Goal: Task Accomplishment & Management: Manage account settings

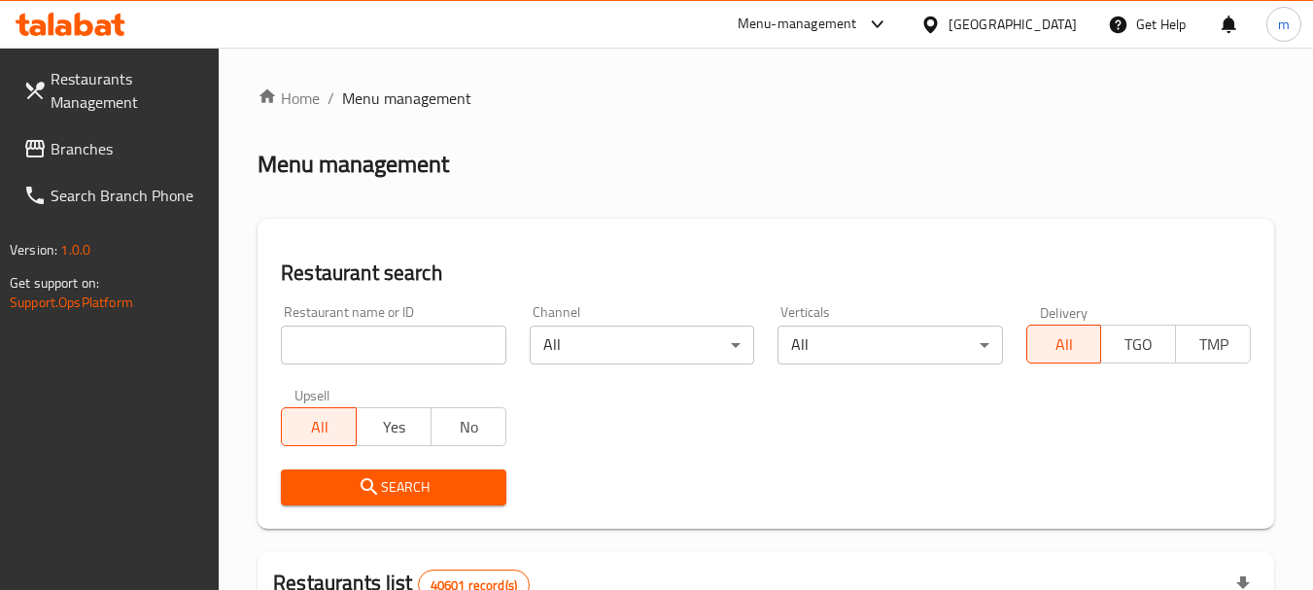
click at [87, 150] on span "Branches" at bounding box center [128, 148] width 154 height 23
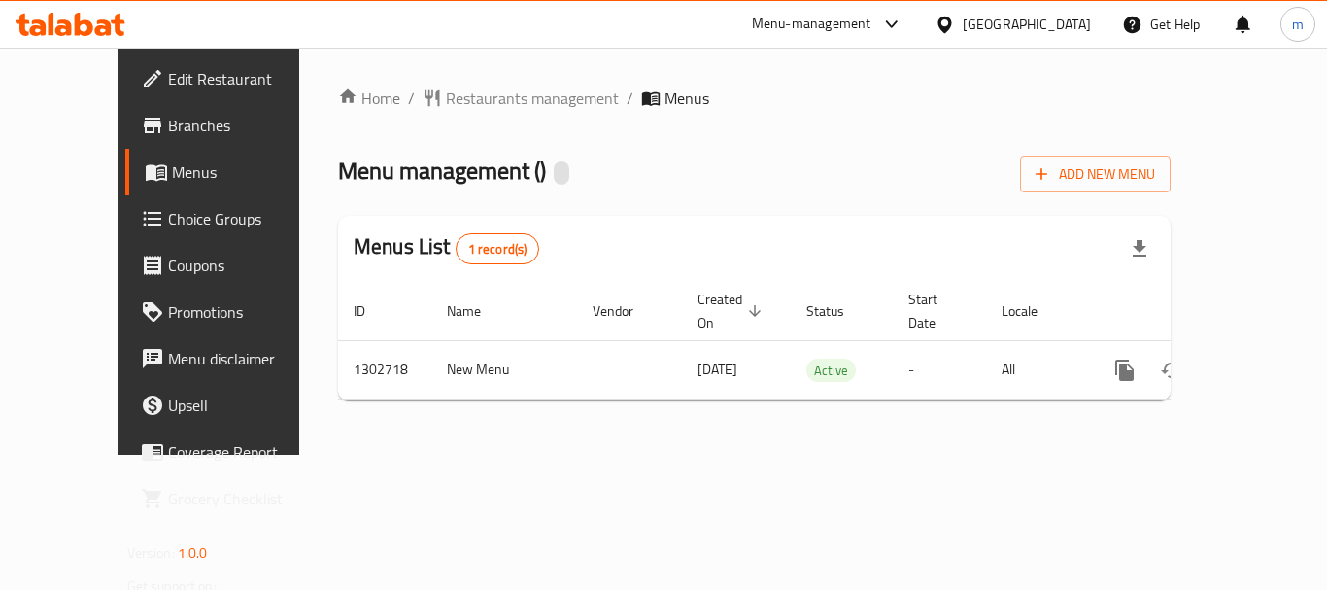
click at [459, 105] on span "Restaurants management" at bounding box center [532, 97] width 173 height 23
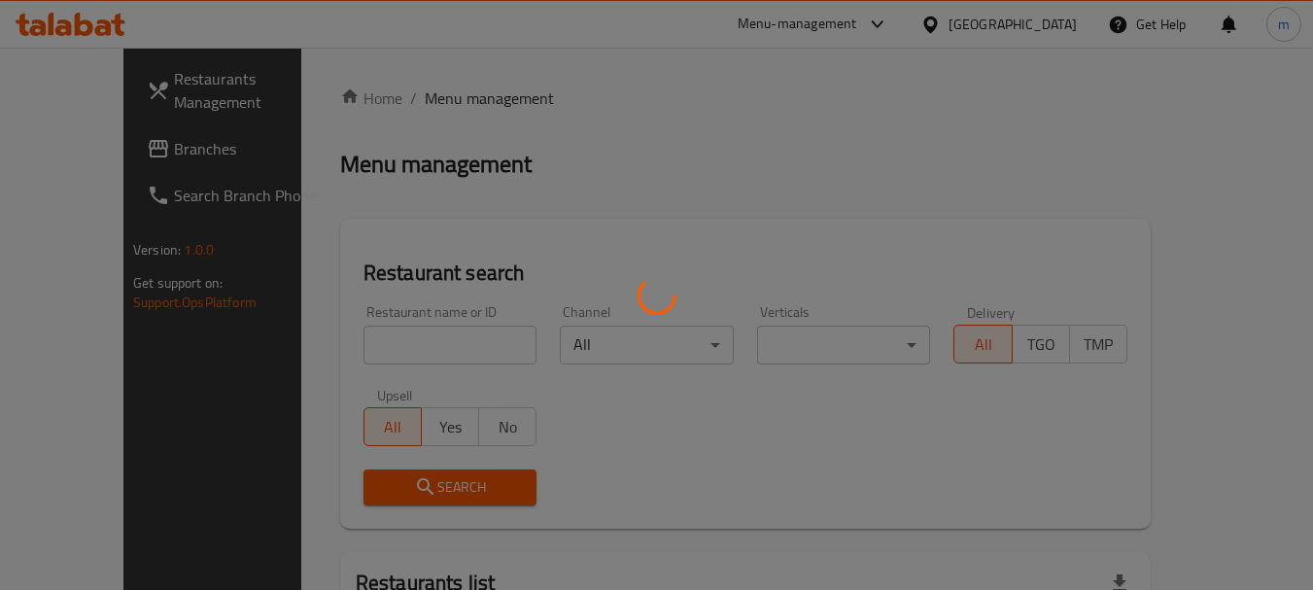
click at [416, 341] on div at bounding box center [656, 295] width 1313 height 590
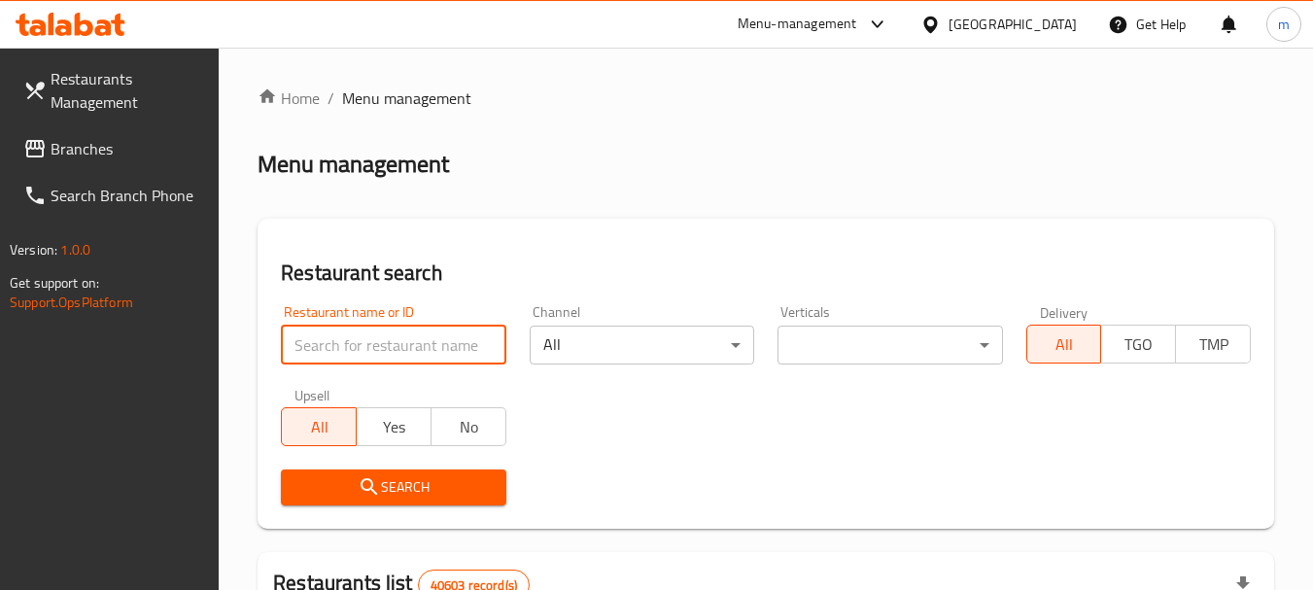
click at [416, 341] on input "search" at bounding box center [393, 344] width 224 height 39
paste input "702475"
type input "702475"
click button "Search" at bounding box center [393, 487] width 224 height 36
click at [139, 155] on span "Branches" at bounding box center [128, 148] width 154 height 23
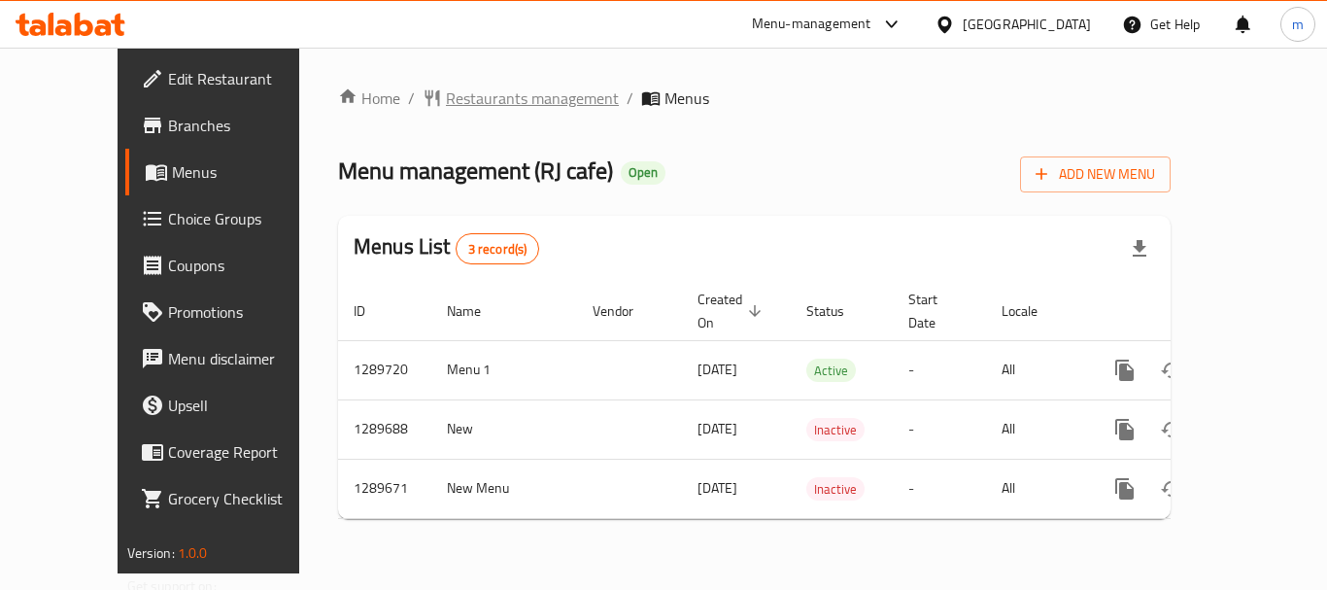
click at [471, 103] on span "Restaurants management" at bounding box center [532, 97] width 173 height 23
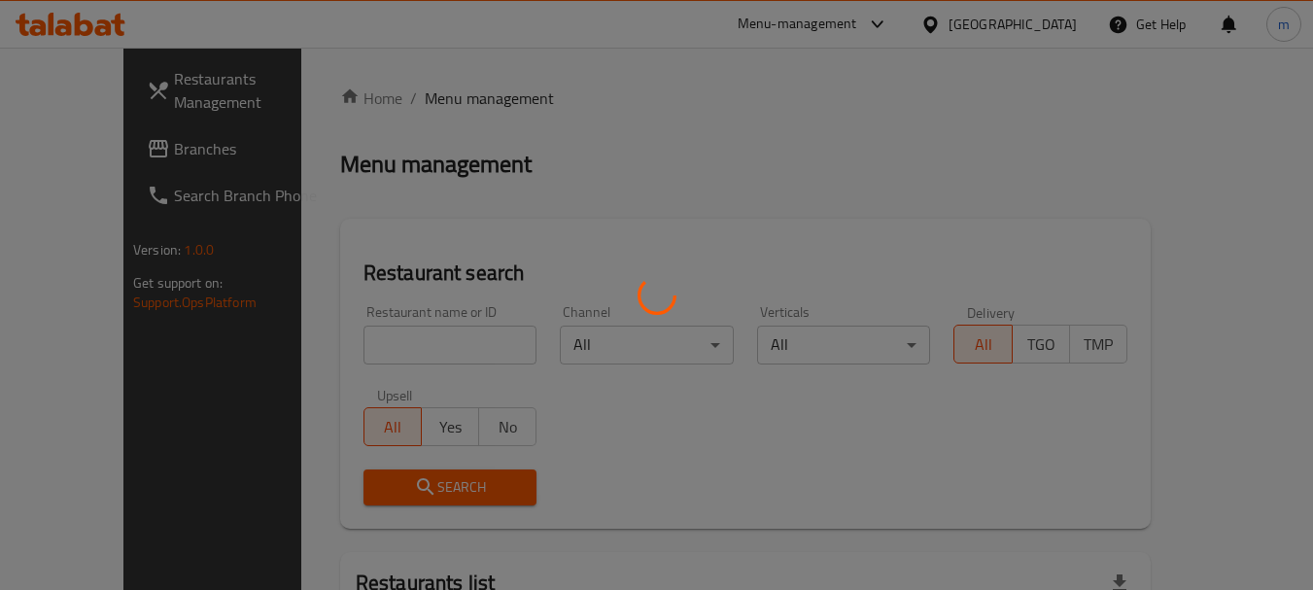
click at [379, 336] on div at bounding box center [656, 295] width 1313 height 590
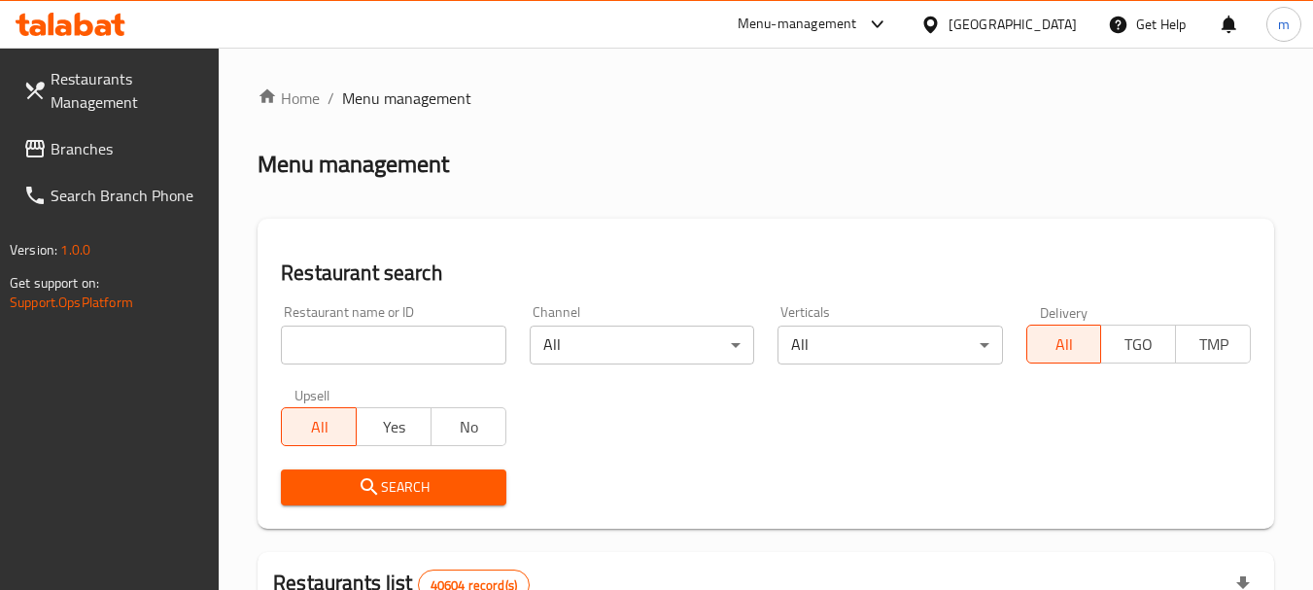
click at [375, 350] on input "search" at bounding box center [393, 344] width 224 height 39
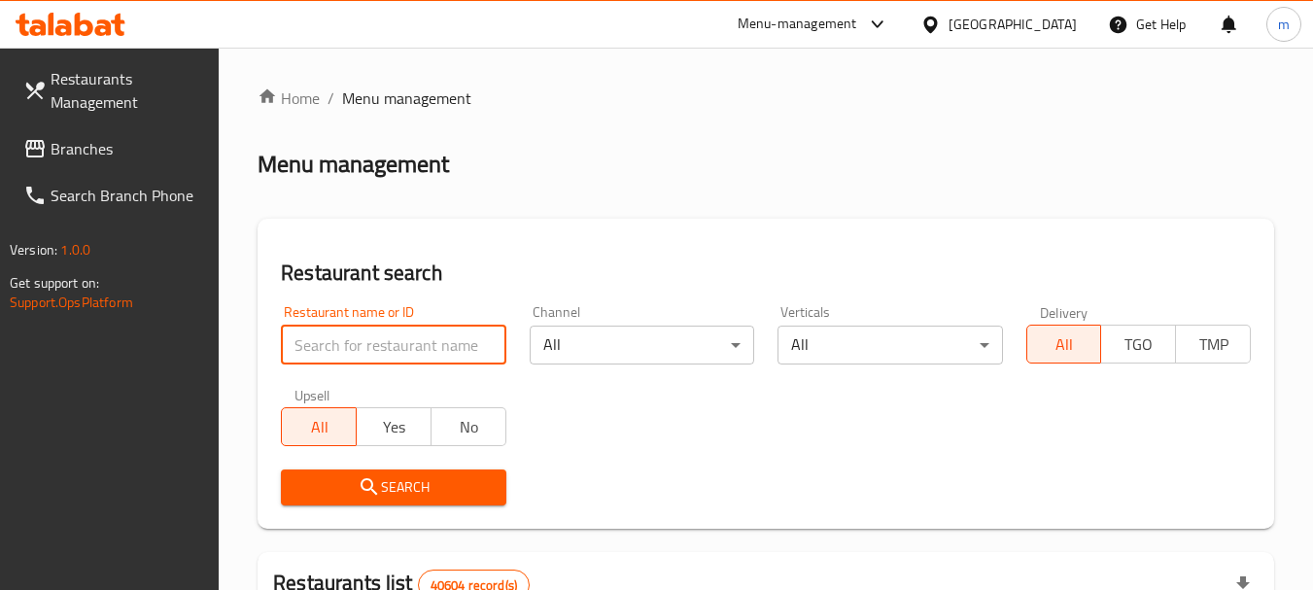
paste input "697804"
type input "697804"
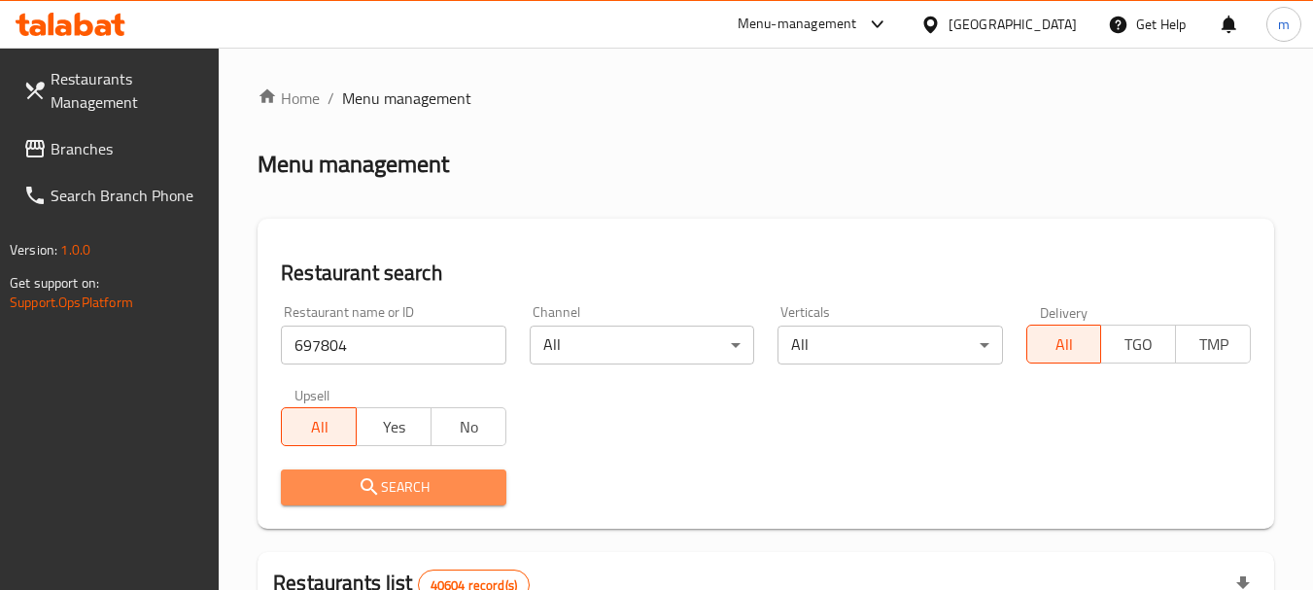
click at [457, 475] on span "Search" at bounding box center [392, 487] width 193 height 24
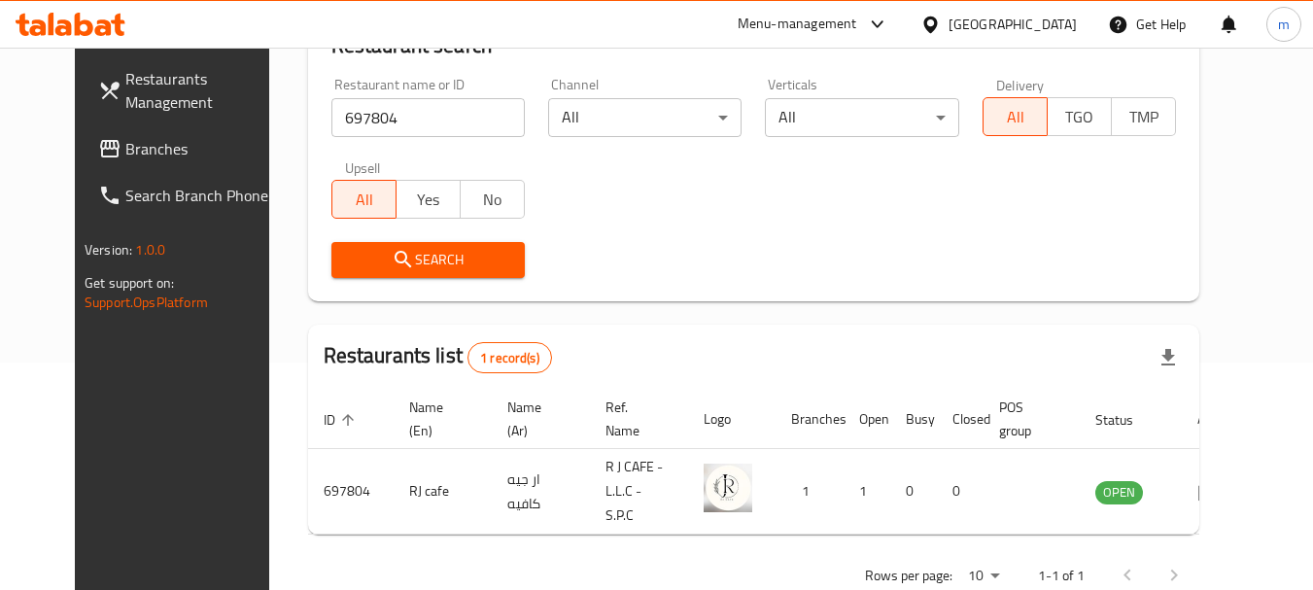
scroll to position [253, 0]
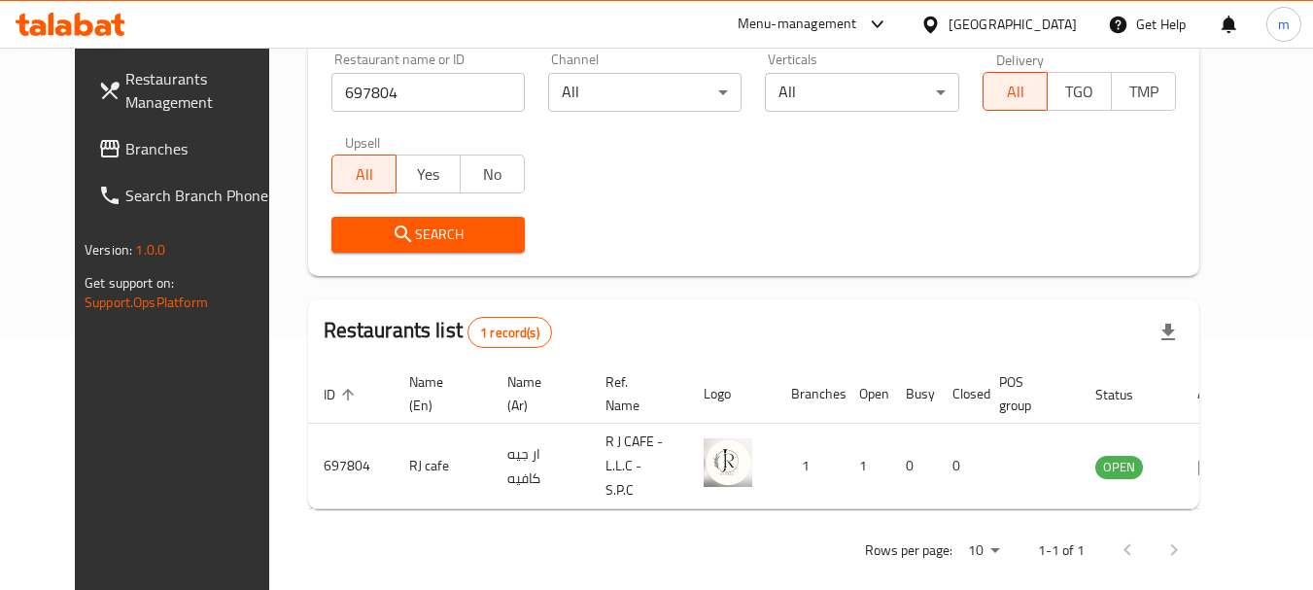
click at [1018, 27] on div "United Arab Emirates" at bounding box center [1012, 24] width 128 height 21
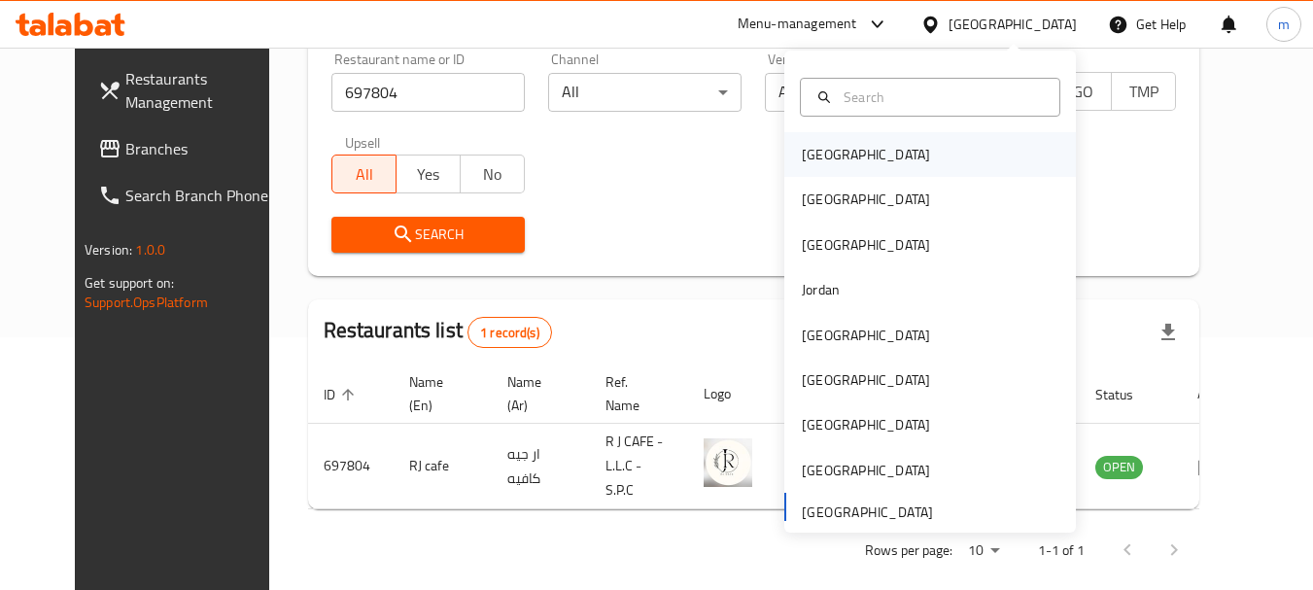
click at [832, 138] on div "[GEOGRAPHIC_DATA]" at bounding box center [865, 154] width 159 height 45
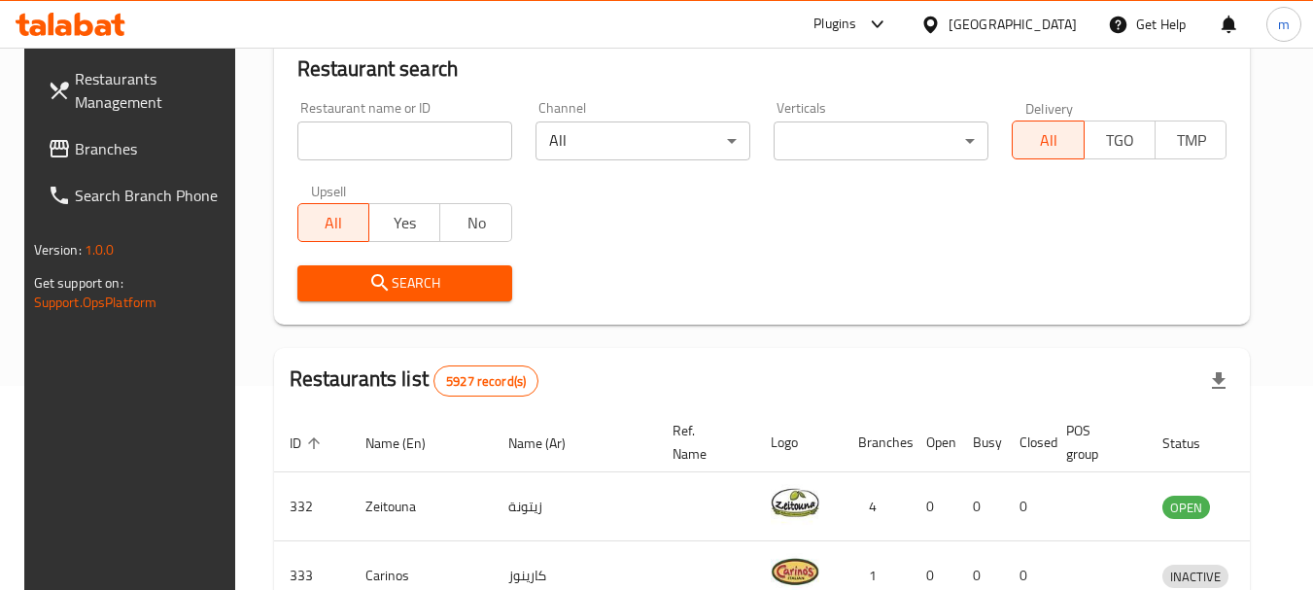
scroll to position [253, 0]
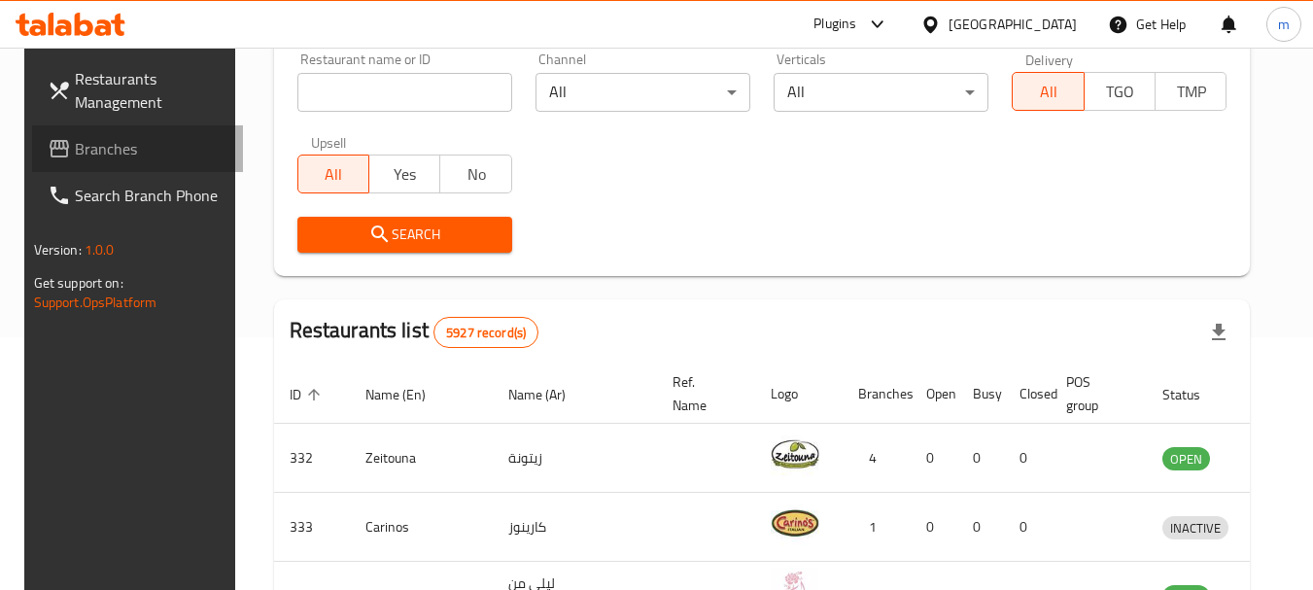
click at [83, 139] on span "Branches" at bounding box center [152, 148] width 154 height 23
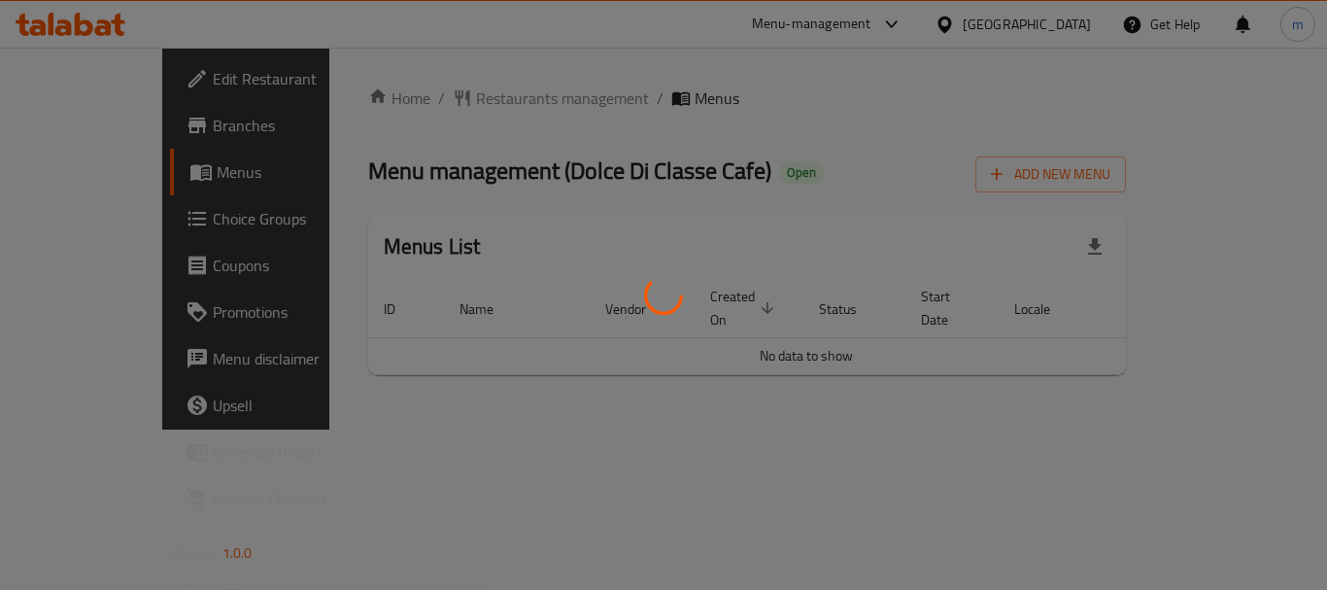
click at [436, 95] on div at bounding box center [663, 295] width 1327 height 590
click at [436, 106] on div at bounding box center [663, 295] width 1327 height 590
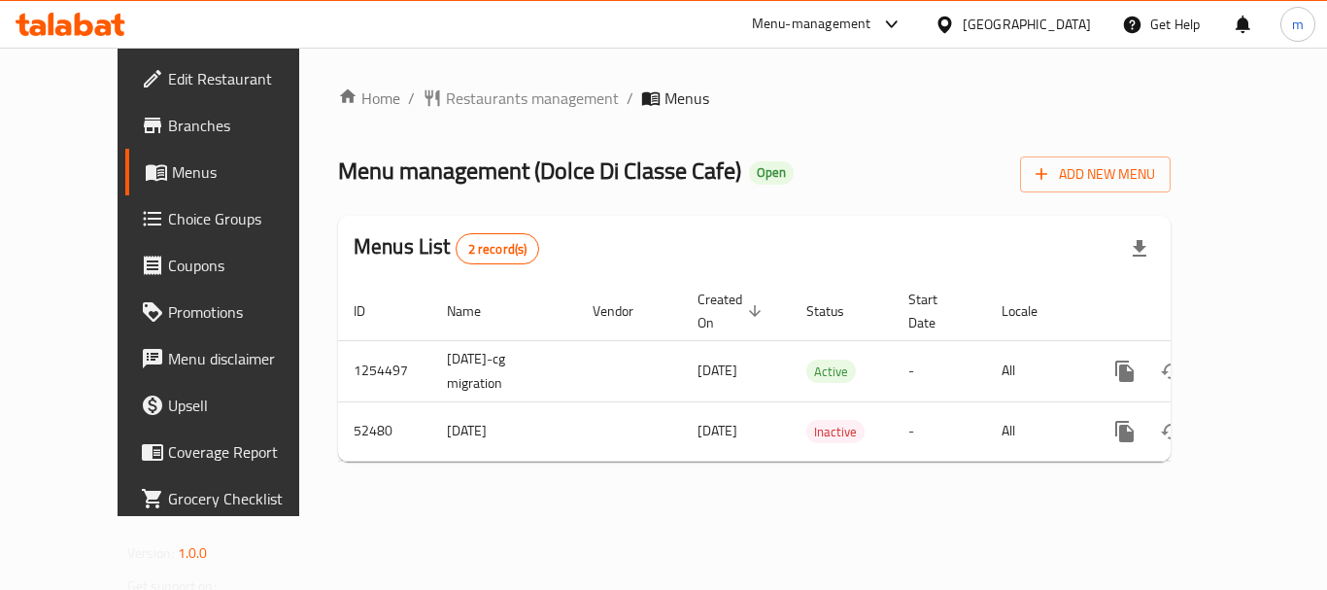
click at [446, 106] on span "Restaurants management" at bounding box center [532, 97] width 173 height 23
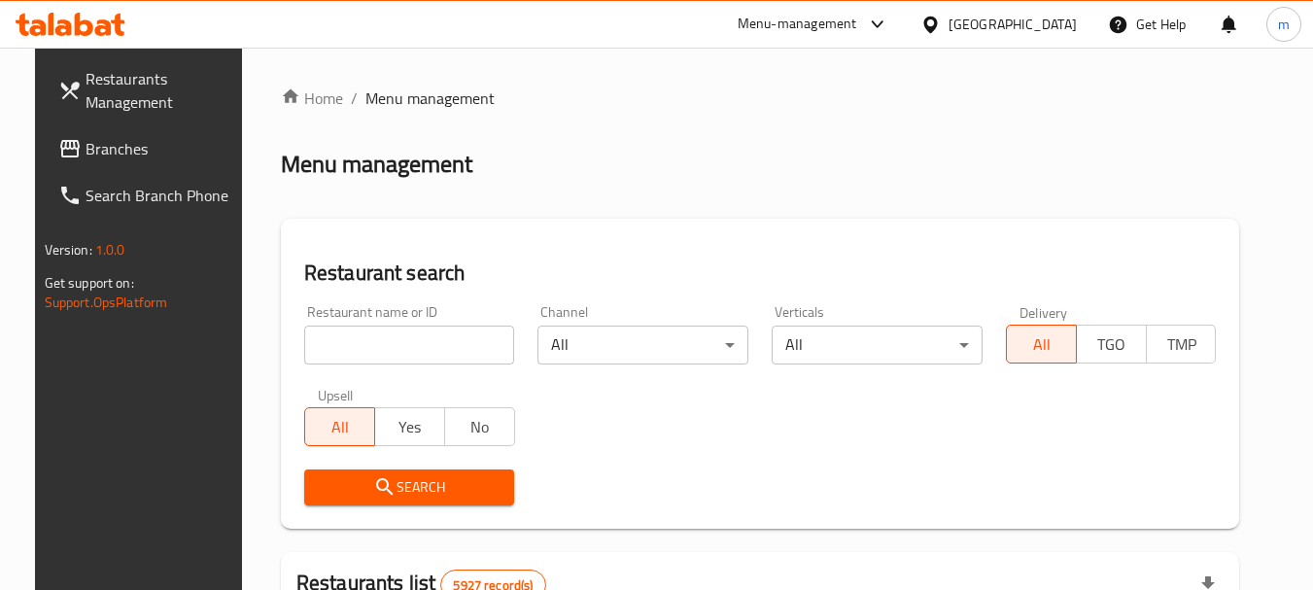
click at [392, 339] on input "search" at bounding box center [409, 344] width 211 height 39
paste input "26067"
type input "26067"
click button "Search" at bounding box center [409, 487] width 211 height 36
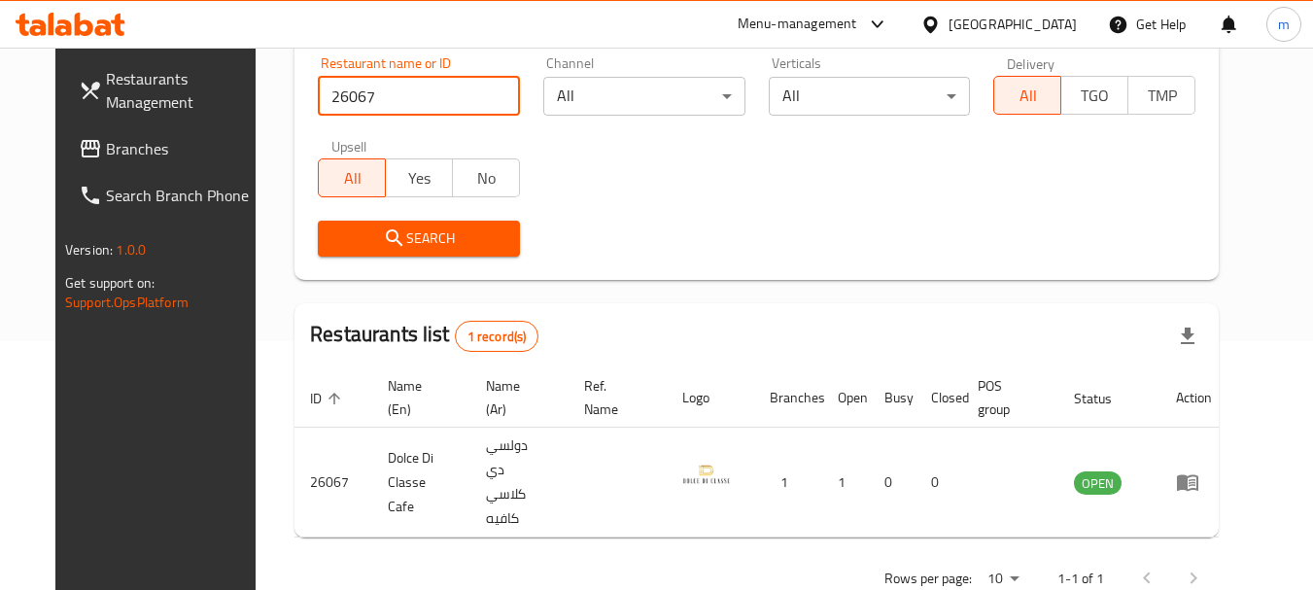
scroll to position [253, 0]
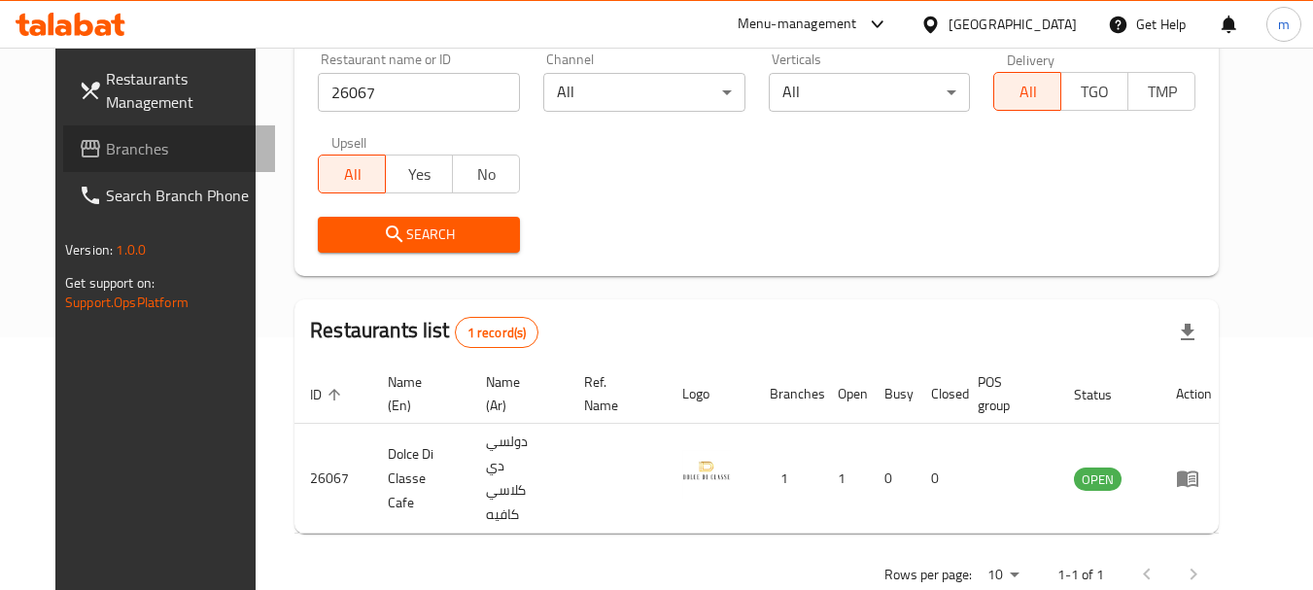
click at [122, 151] on span "Branches" at bounding box center [183, 148] width 154 height 23
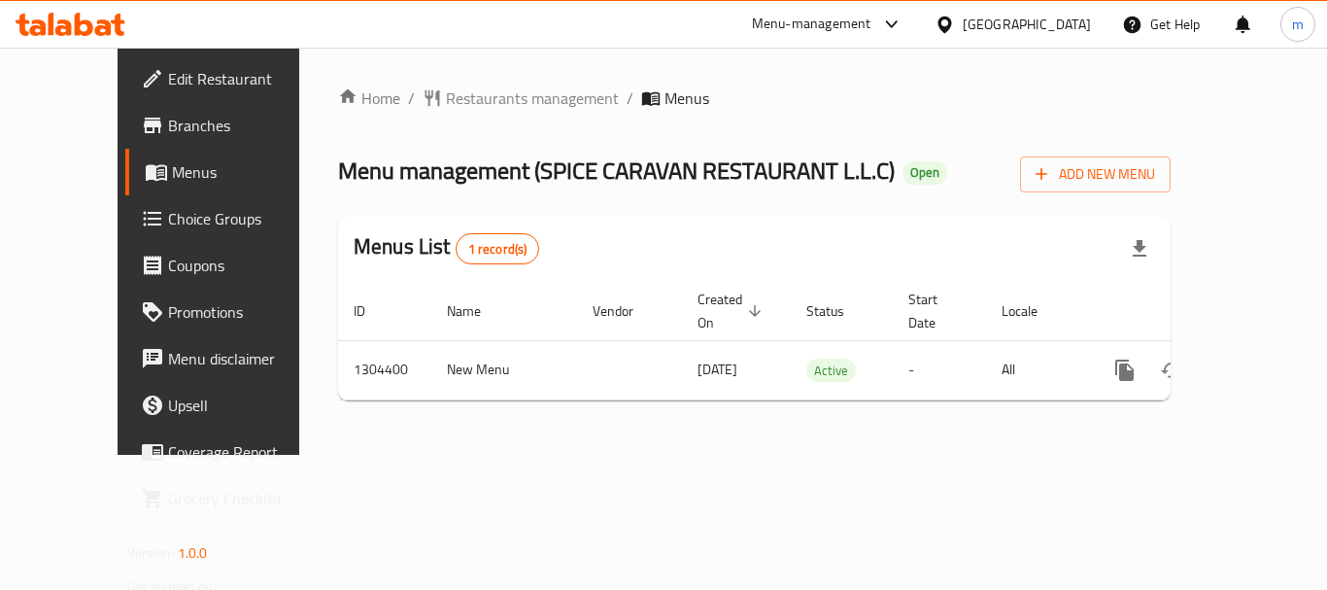
click at [446, 99] on span "Restaurants management" at bounding box center [532, 97] width 173 height 23
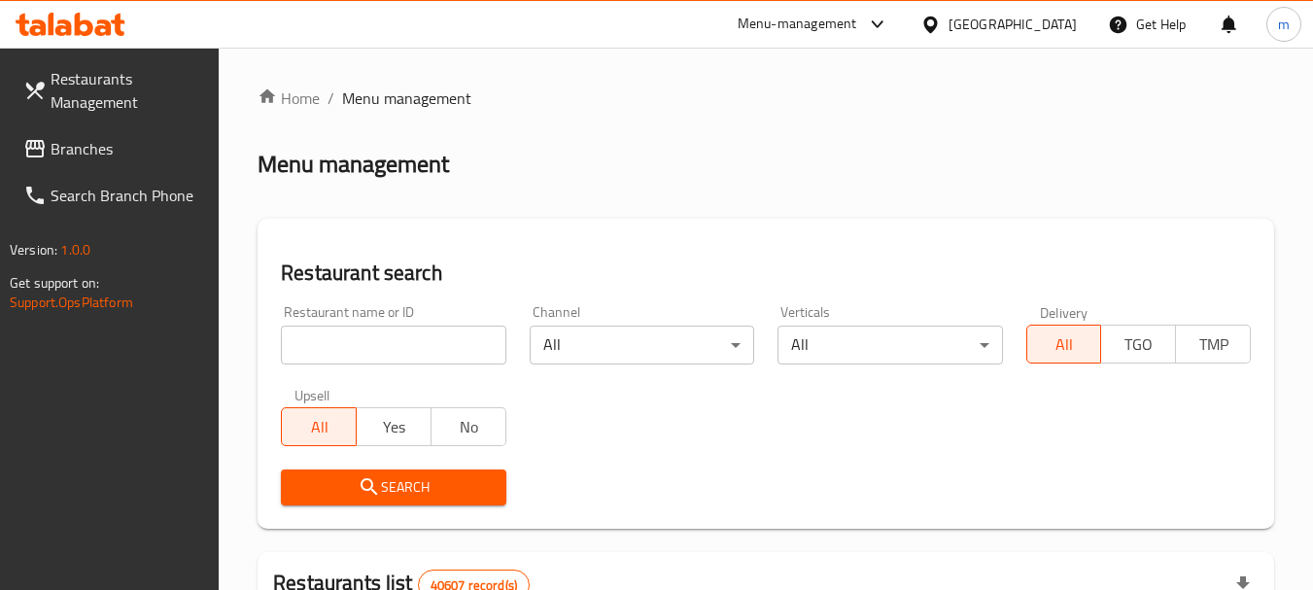
click at [364, 358] on input "search" at bounding box center [393, 344] width 224 height 39
paste input "703218"
type input "703218"
click button "Search" at bounding box center [393, 487] width 224 height 36
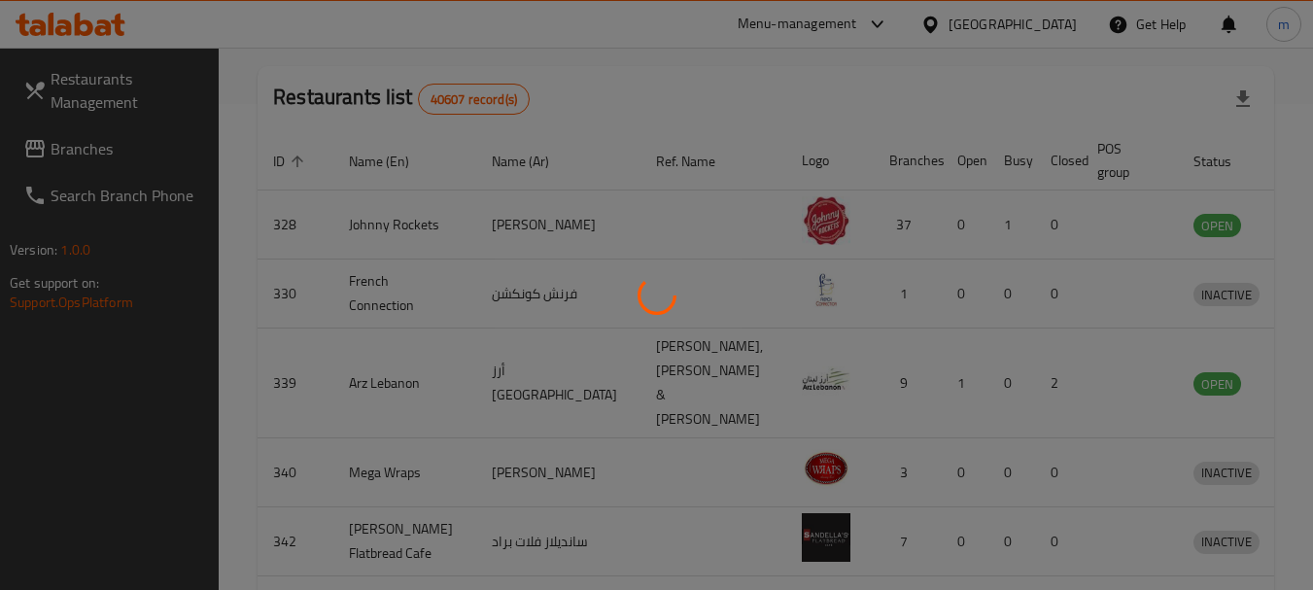
scroll to position [301, 0]
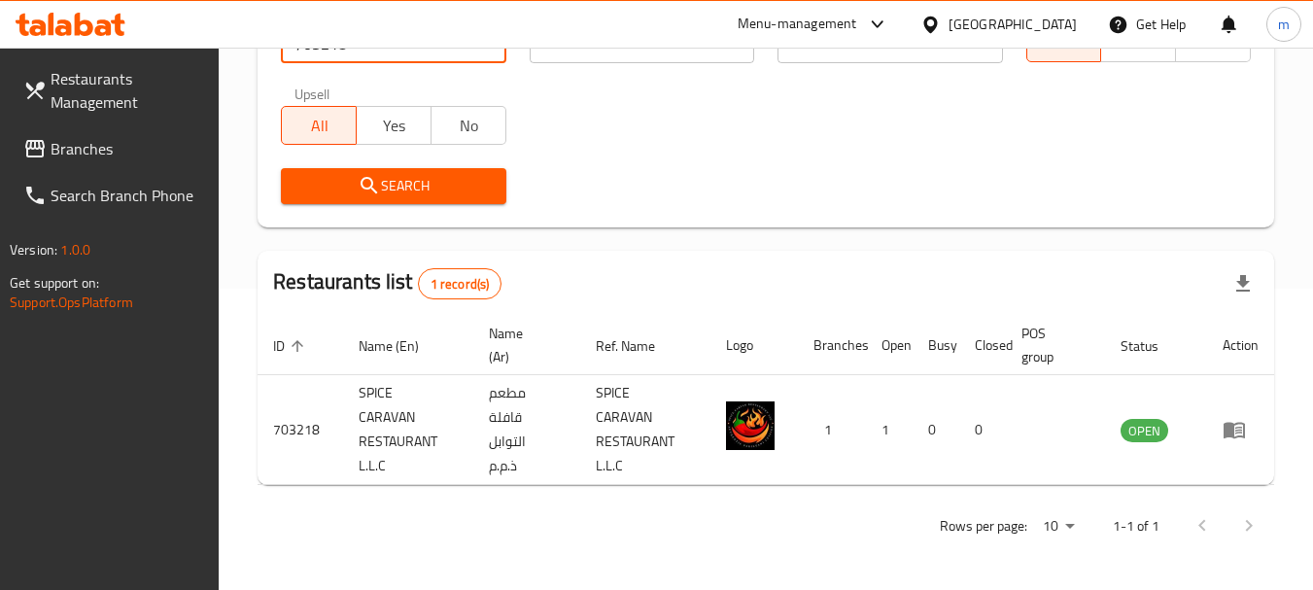
click at [125, 149] on span "Branches" at bounding box center [128, 148] width 154 height 23
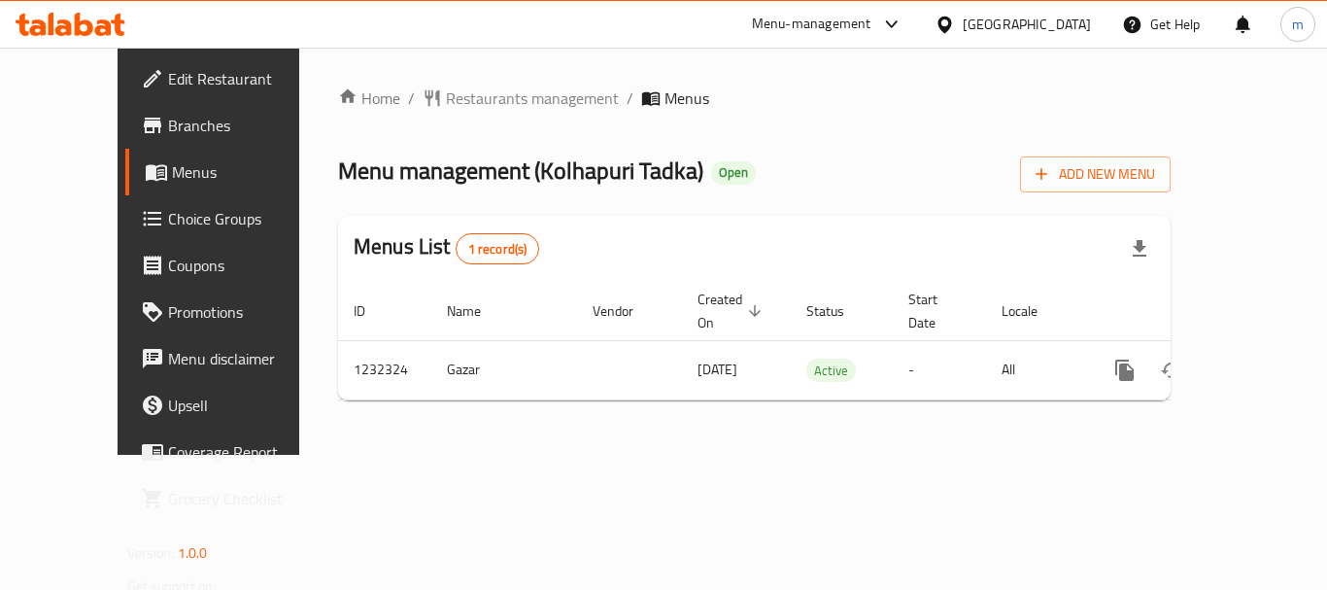
click at [452, 100] on span "Restaurants management" at bounding box center [532, 97] width 173 height 23
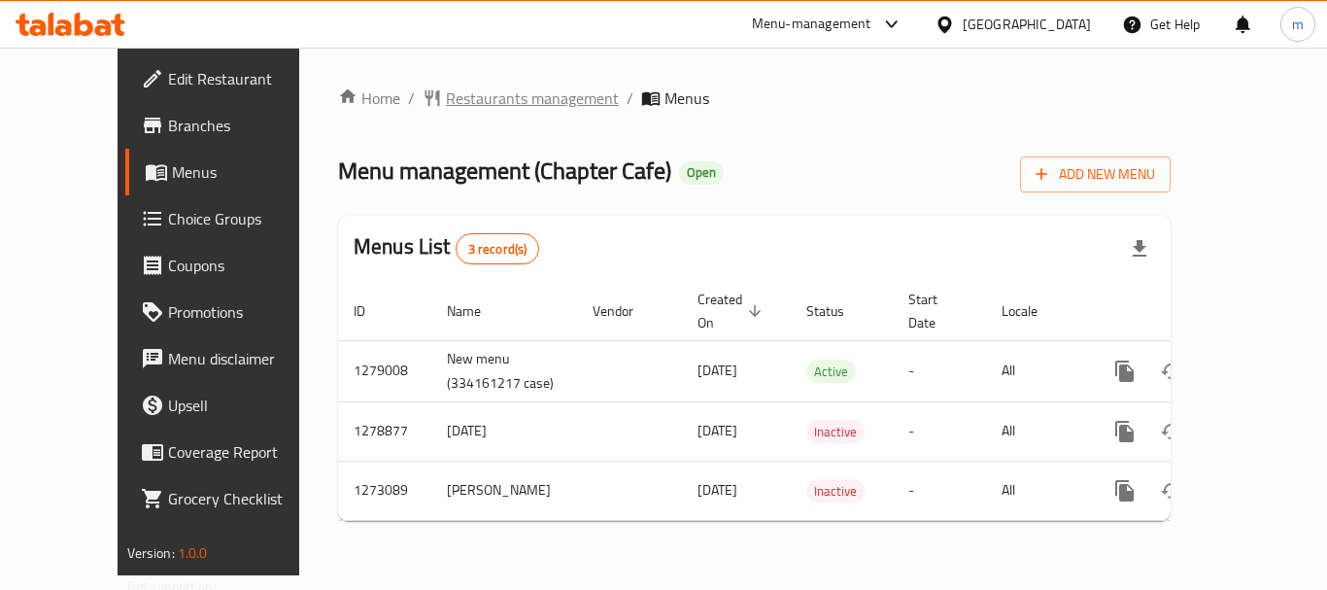
click at [486, 103] on span "Restaurants management" at bounding box center [532, 97] width 173 height 23
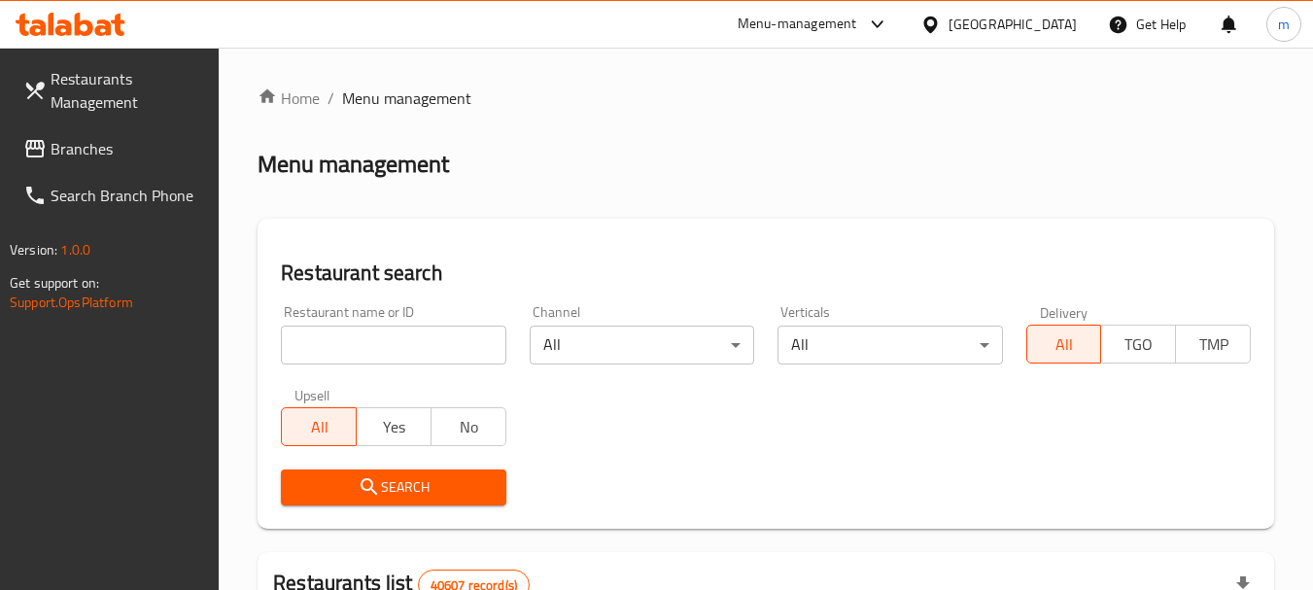
click at [435, 336] on input "search" at bounding box center [393, 344] width 224 height 39
paste input "690589"
type input "690589"
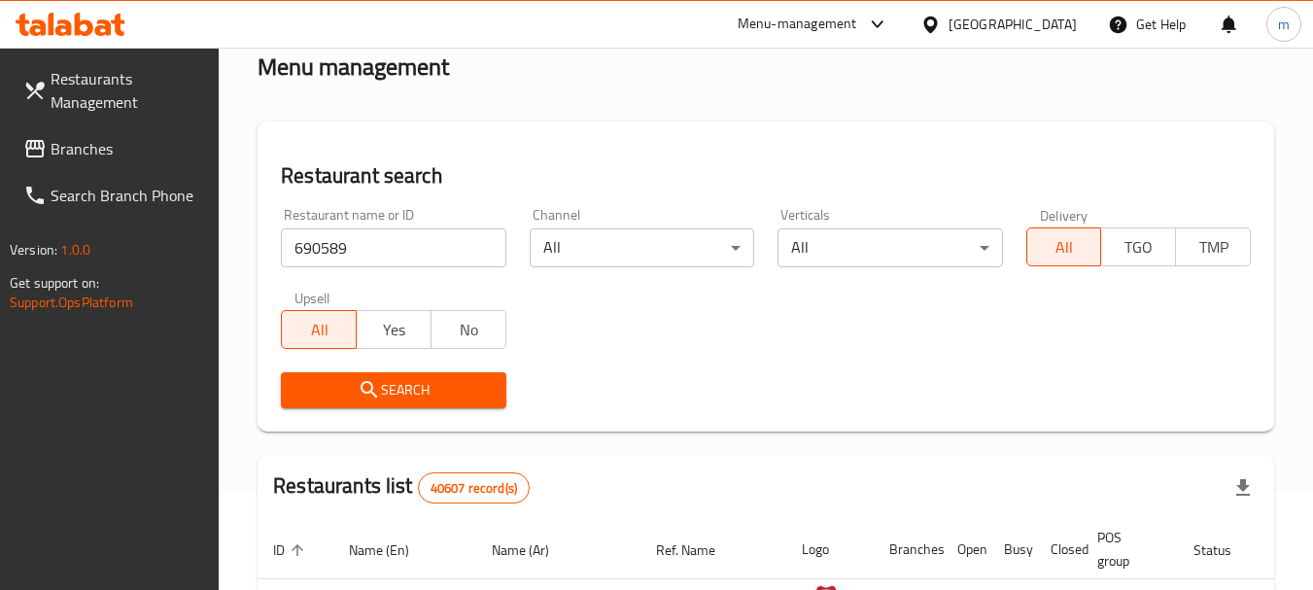
scroll to position [291, 0]
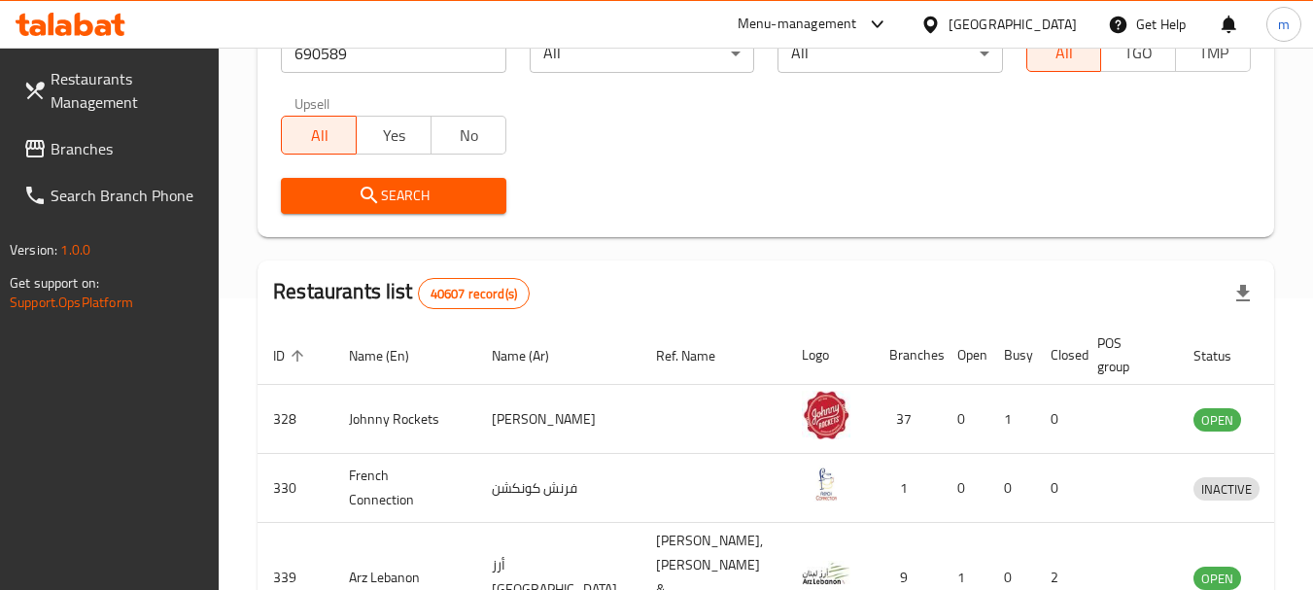
click at [383, 194] on span "Search" at bounding box center [392, 196] width 193 height 24
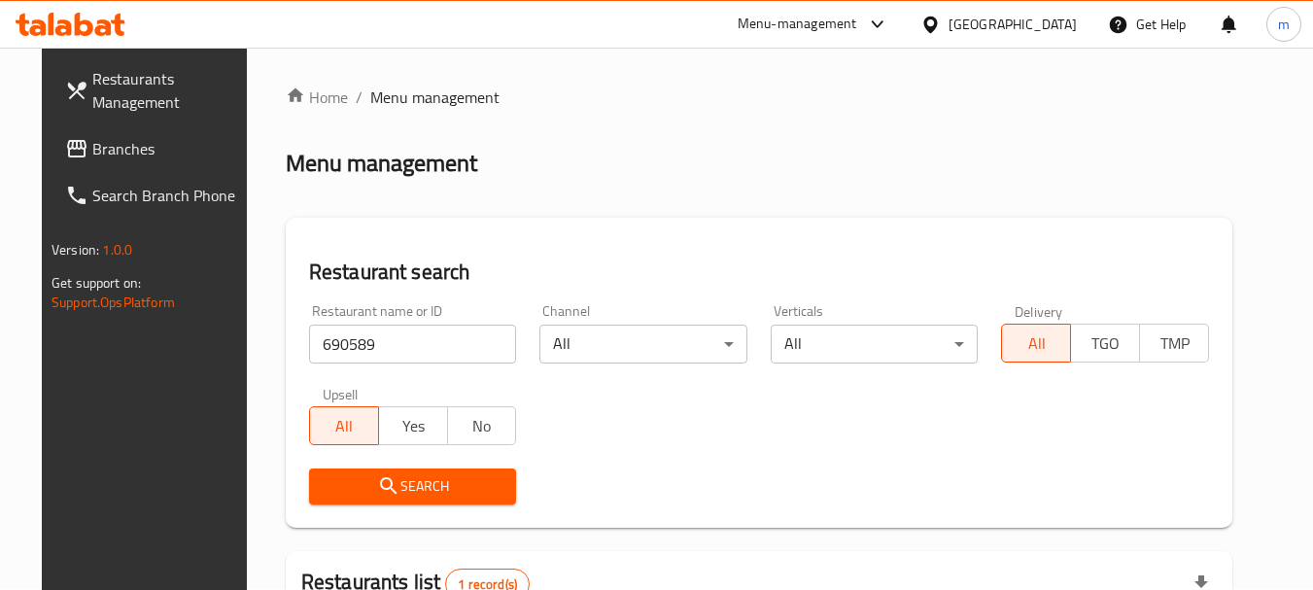
scroll to position [0, 0]
click at [142, 130] on link "Branches" at bounding box center [156, 148] width 212 height 47
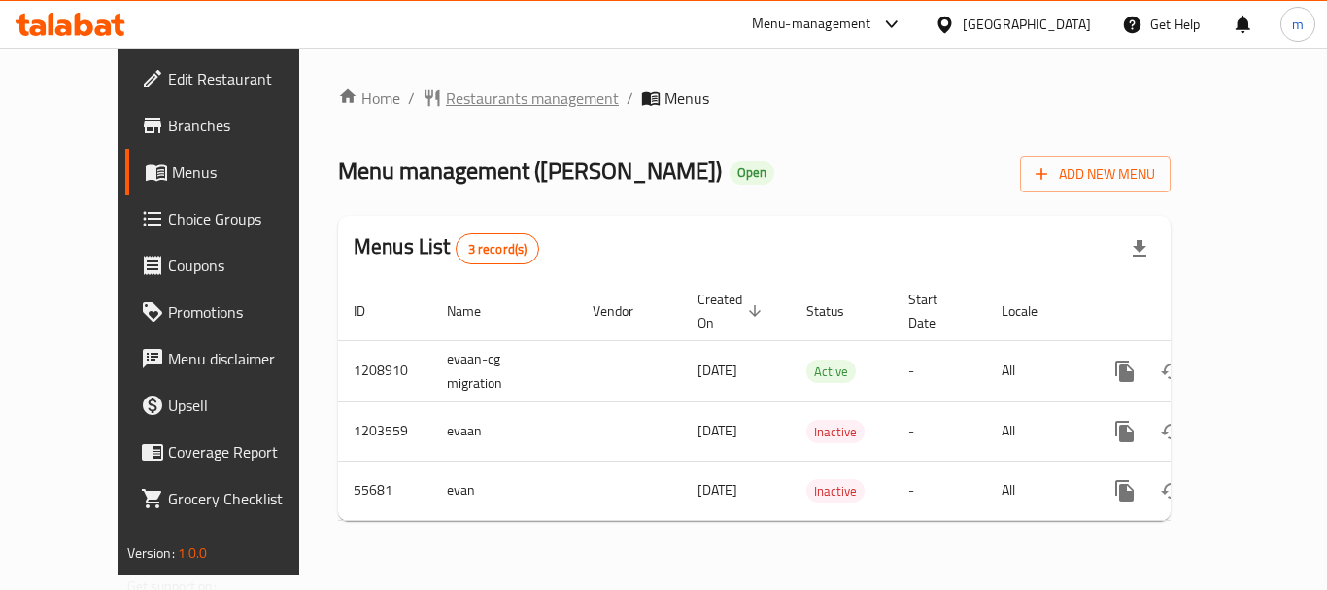
click at [446, 86] on span "Restaurants management" at bounding box center [532, 97] width 173 height 23
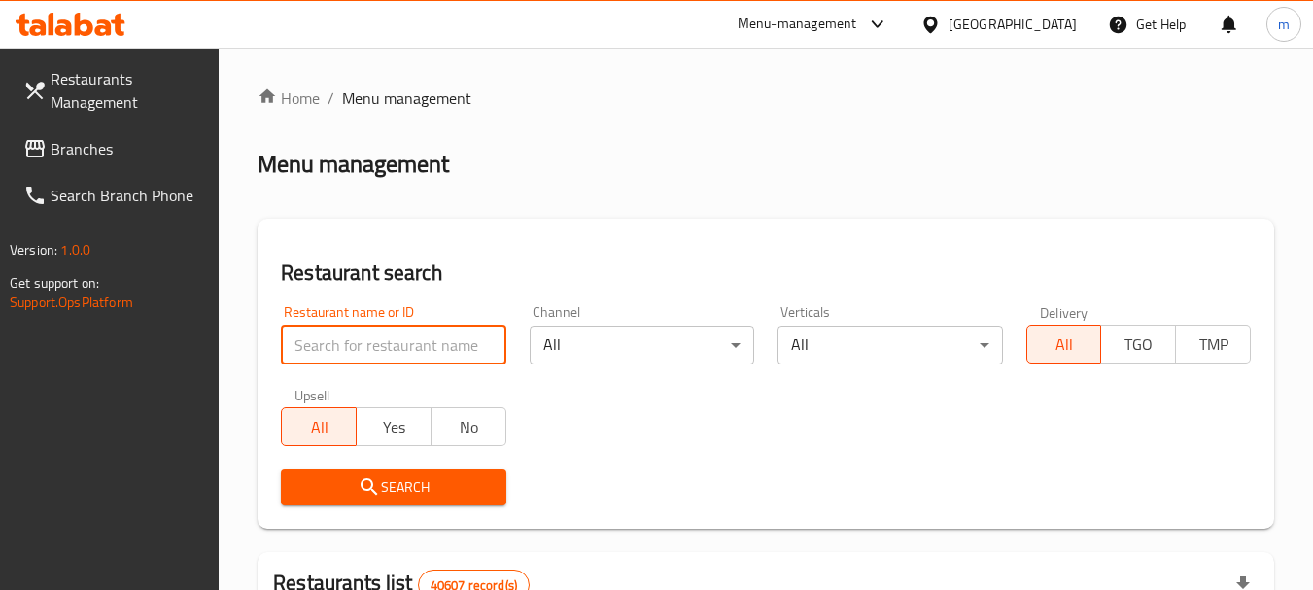
click at [371, 340] on input "search" at bounding box center [393, 344] width 224 height 39
paste input "27356"
type input "27356"
click button "Search" at bounding box center [393, 487] width 224 height 36
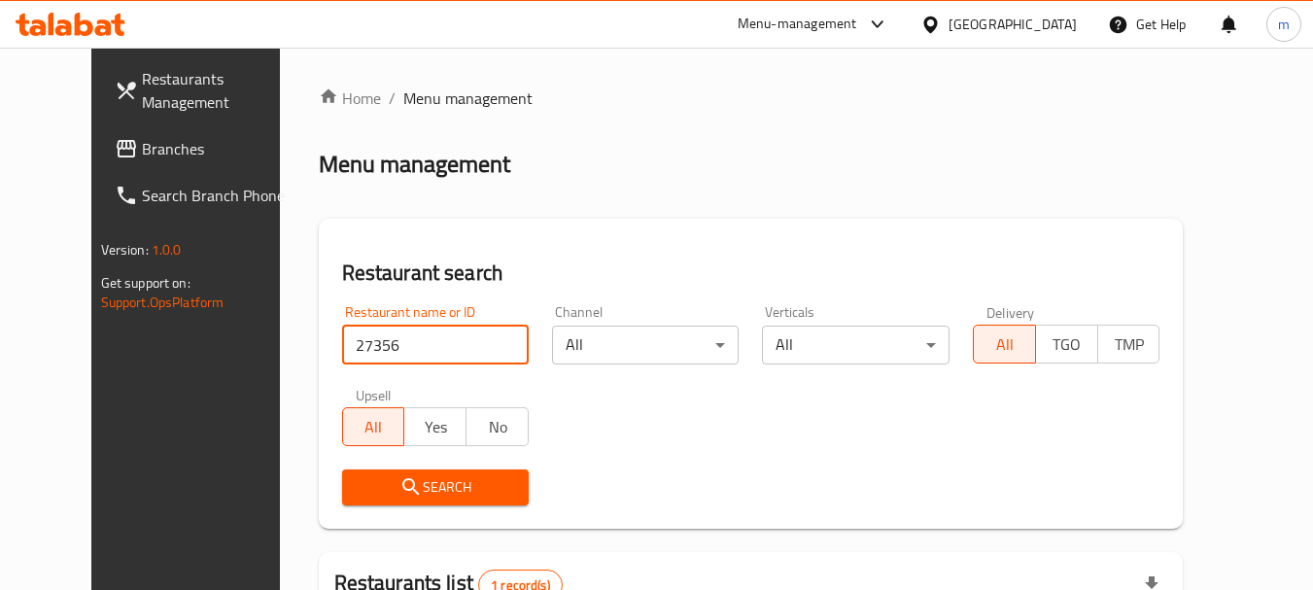
scroll to position [260, 0]
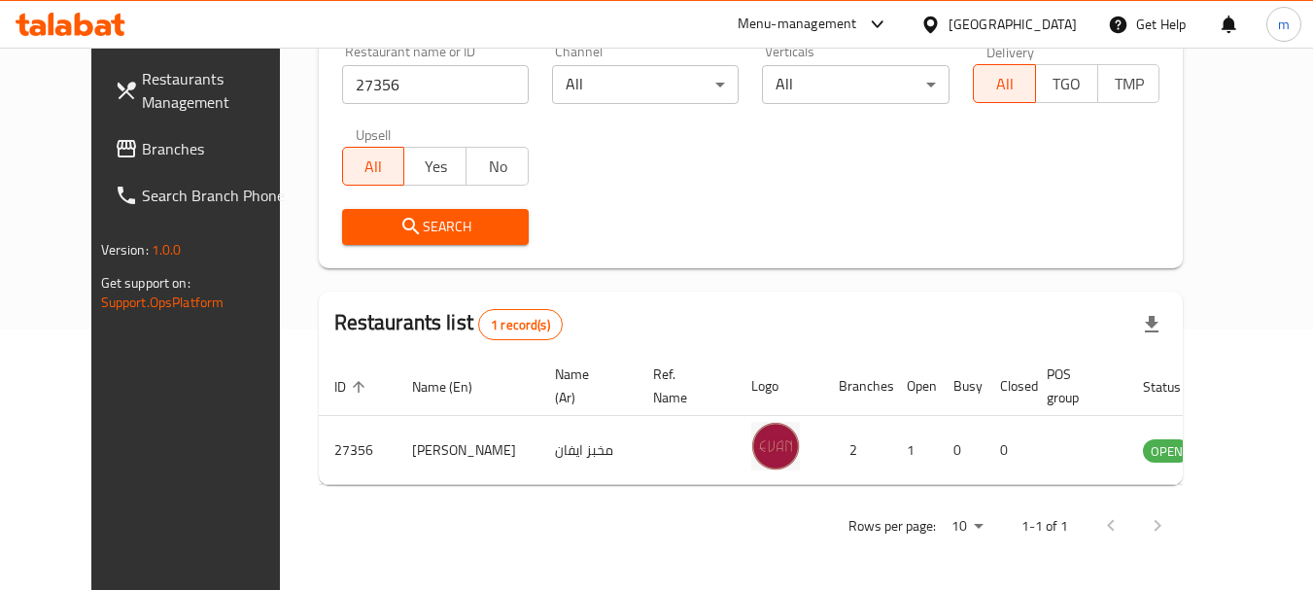
click at [1039, 25] on div "[GEOGRAPHIC_DATA]" at bounding box center [1012, 24] width 128 height 21
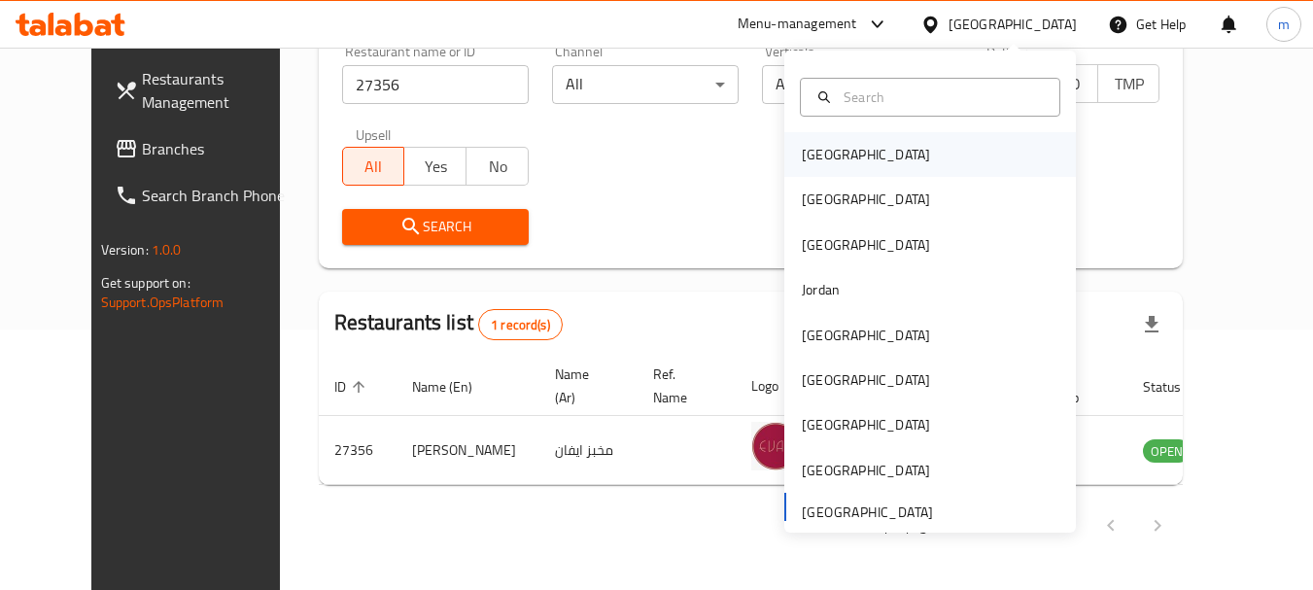
click at [802, 153] on div "Bahrain" at bounding box center [866, 154] width 128 height 21
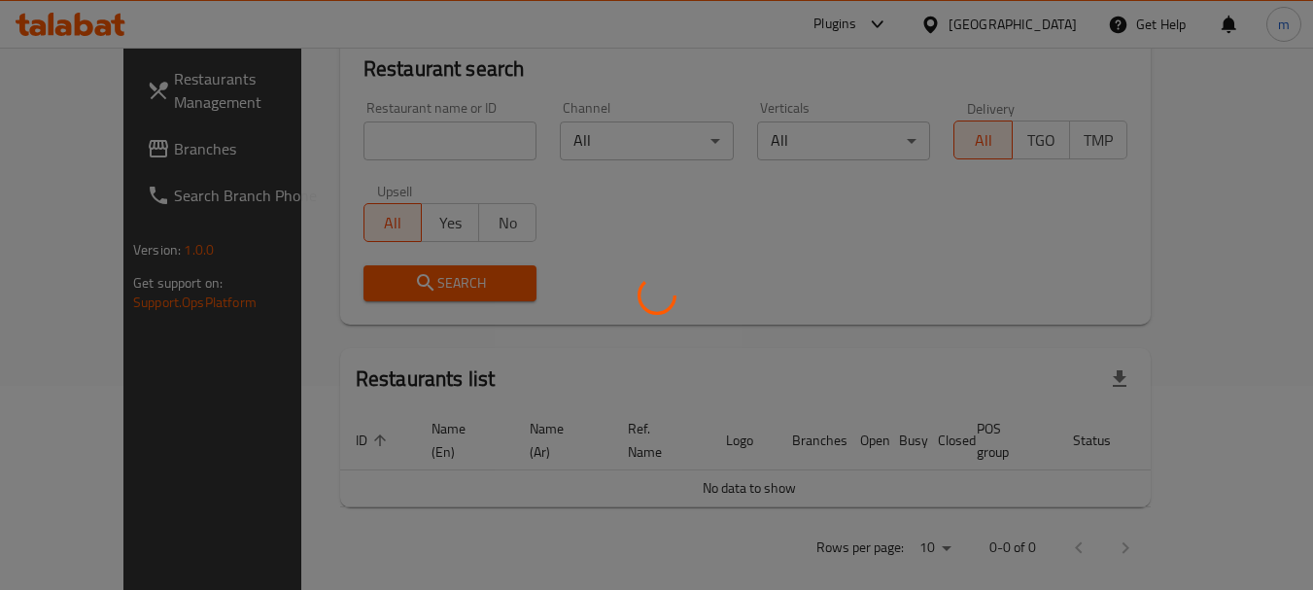
scroll to position [260, 0]
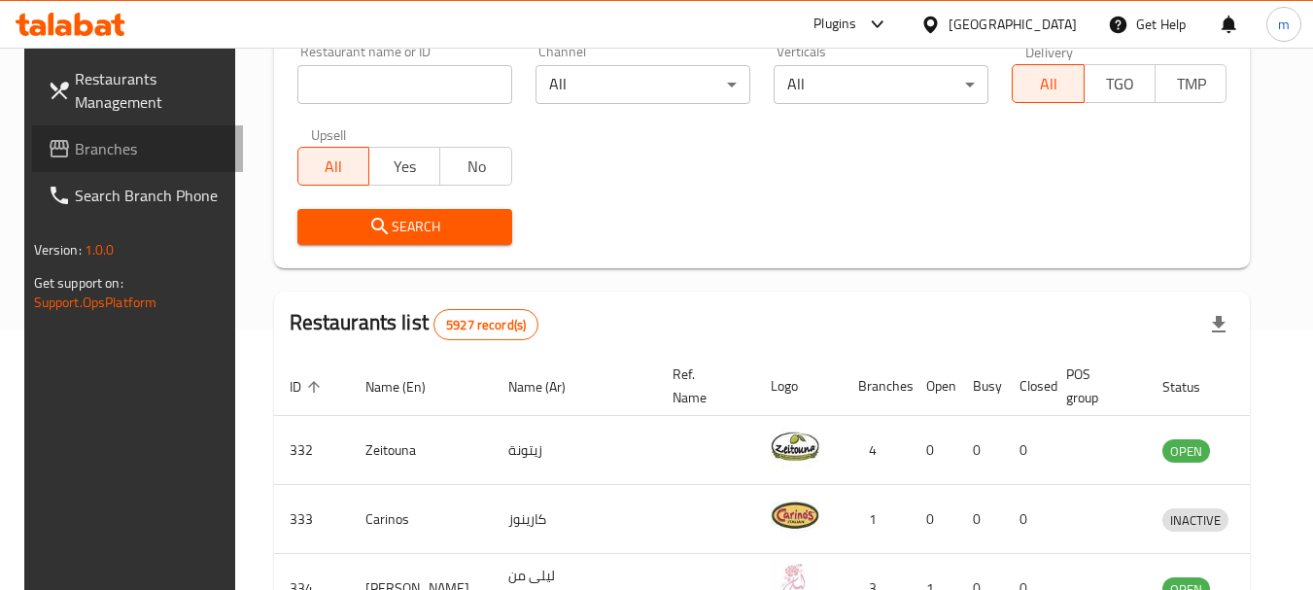
click at [149, 140] on span "Branches" at bounding box center [152, 148] width 154 height 23
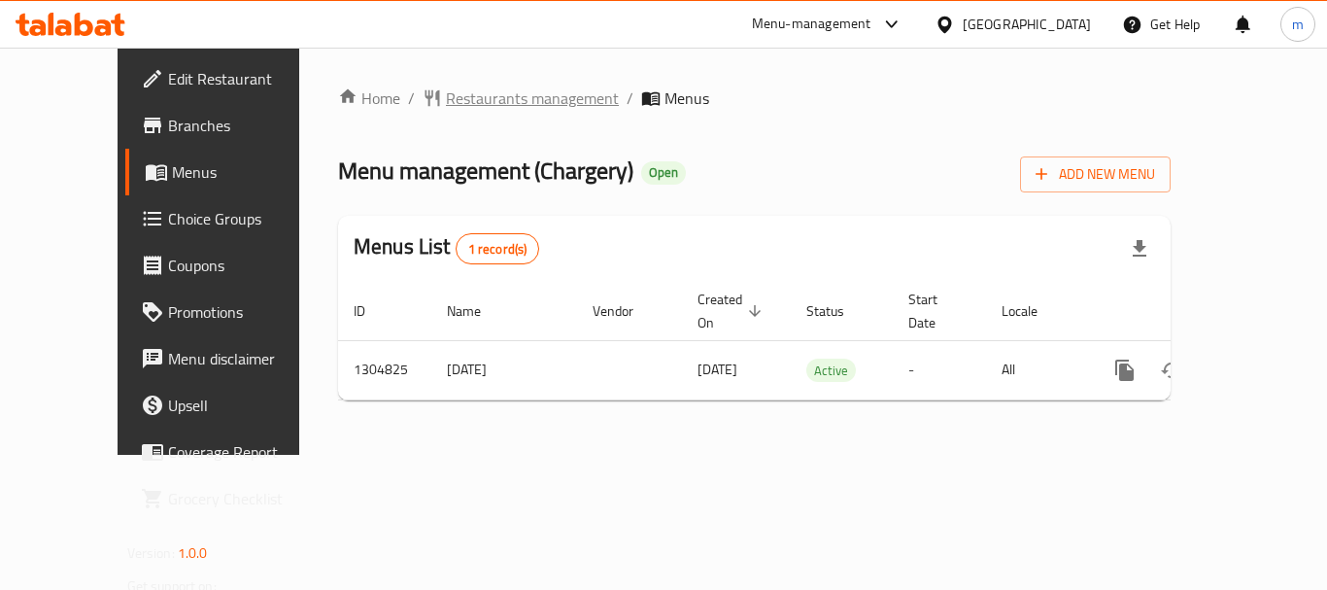
click at [455, 92] on span "Restaurants management" at bounding box center [532, 97] width 173 height 23
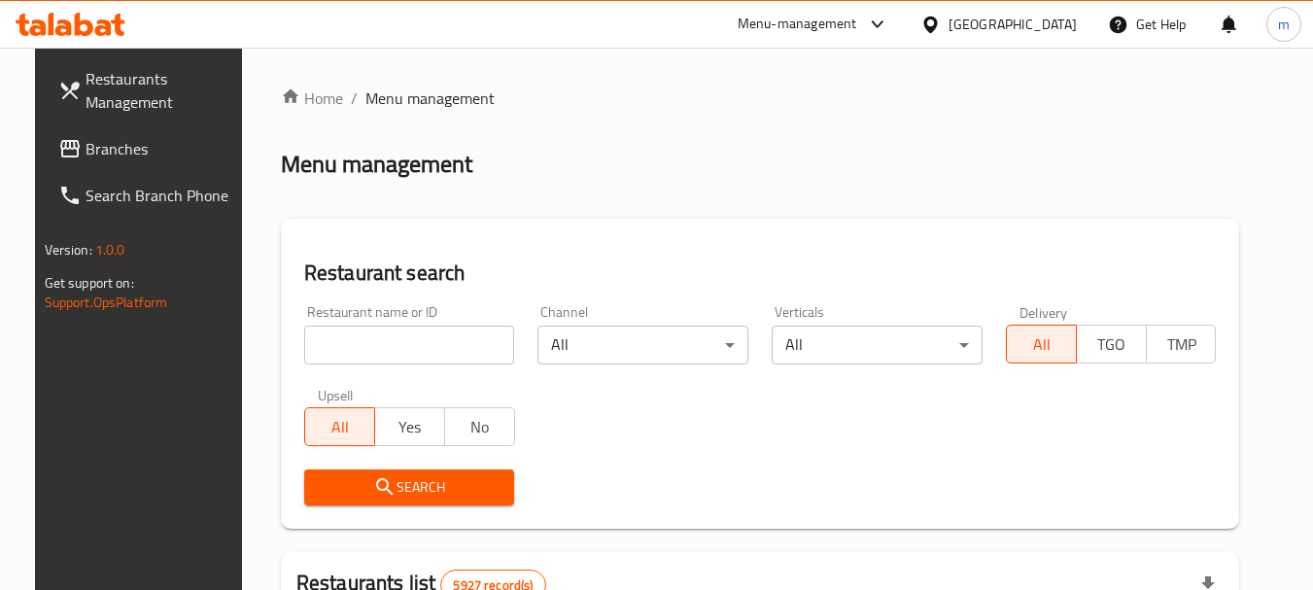
click at [330, 350] on input "search" at bounding box center [409, 344] width 211 height 39
paste input "692727"
type input "692727"
click button "Search" at bounding box center [409, 487] width 211 height 36
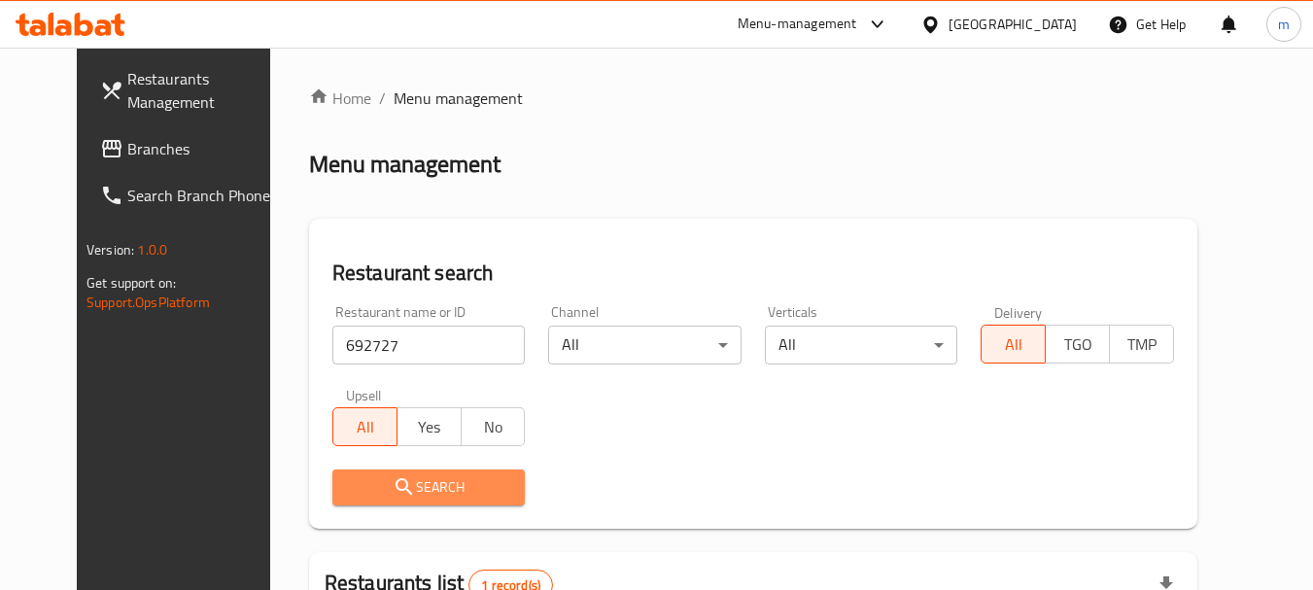
click at [348, 494] on span "Search" at bounding box center [429, 487] width 162 height 24
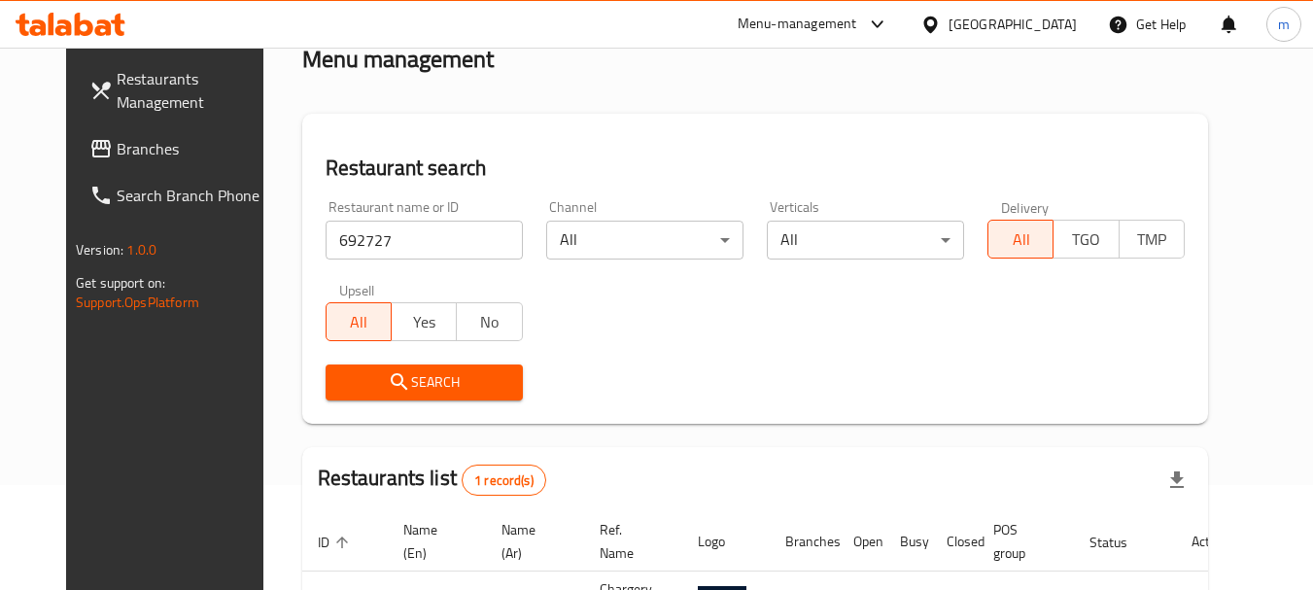
scroll to position [260, 0]
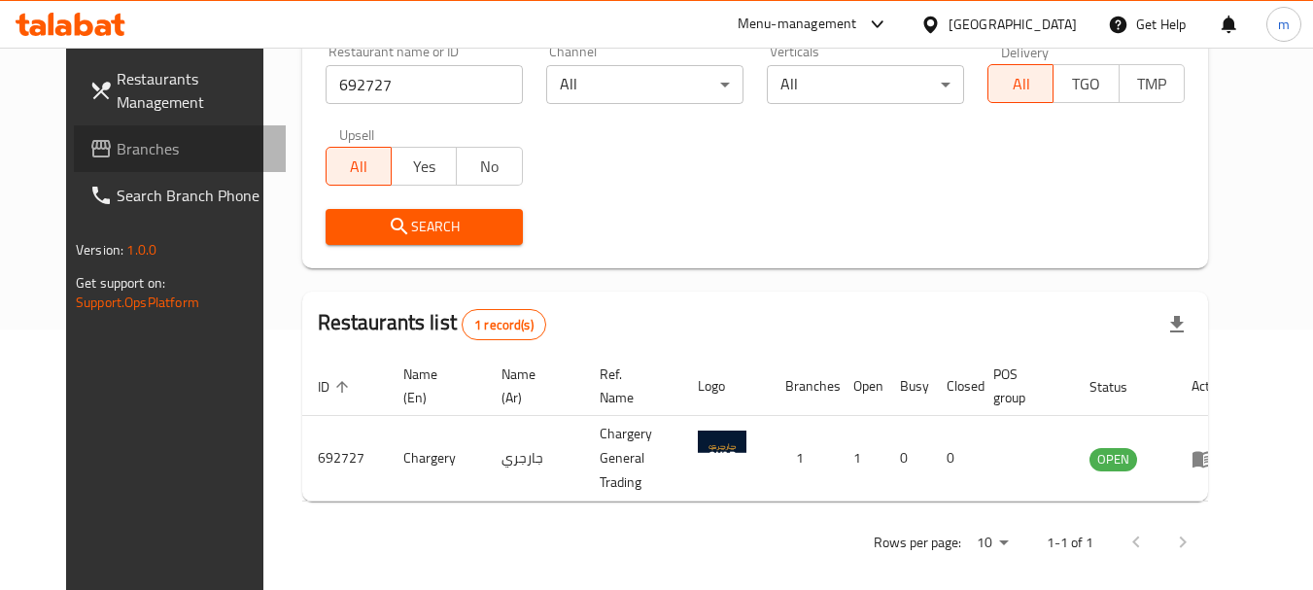
click at [134, 154] on span "Branches" at bounding box center [194, 148] width 154 height 23
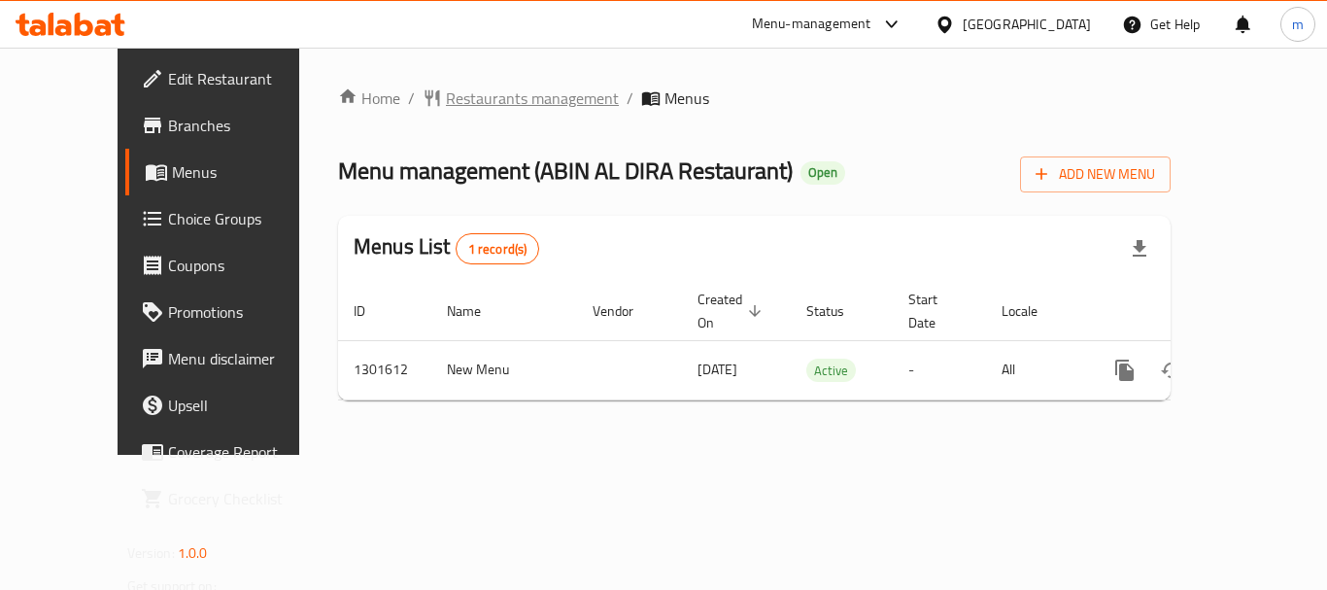
click at [446, 105] on span "Restaurants management" at bounding box center [532, 97] width 173 height 23
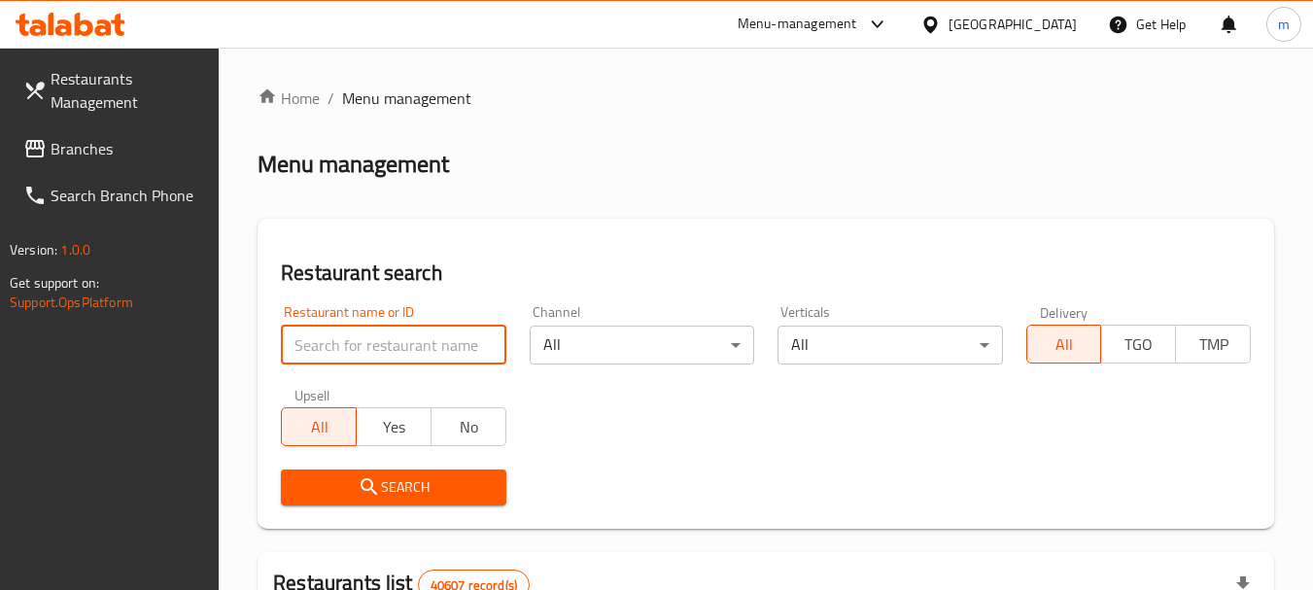
click at [394, 348] on input "search" at bounding box center [393, 344] width 224 height 39
paste input "702003"
type input "702003"
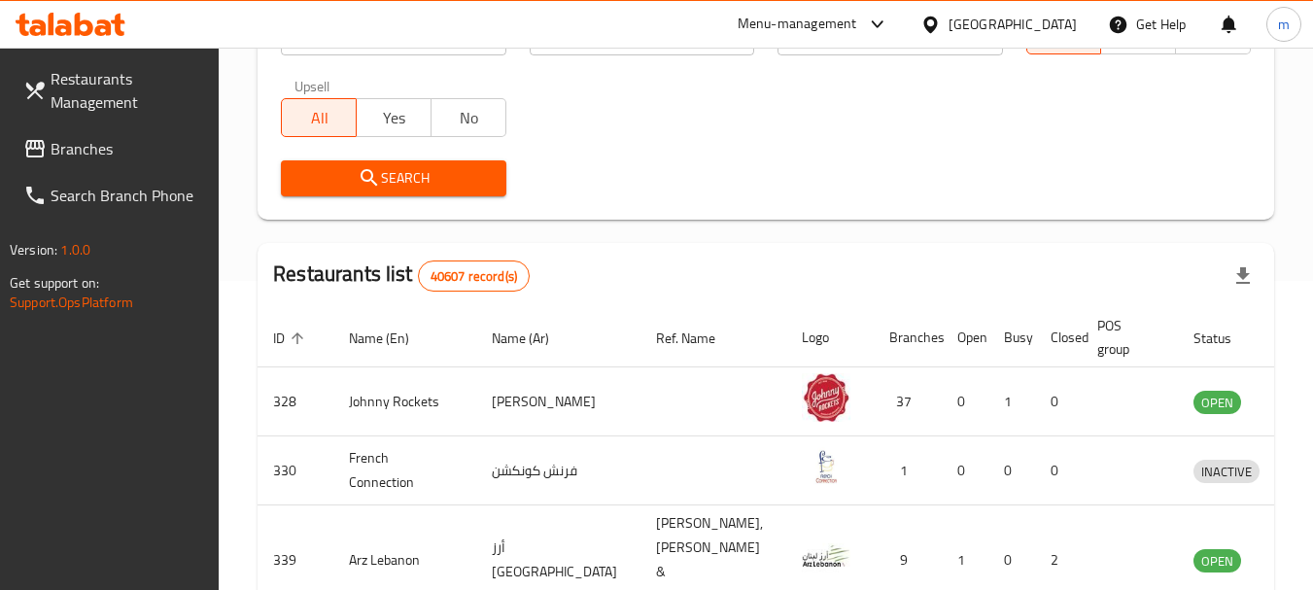
scroll to position [291, 0]
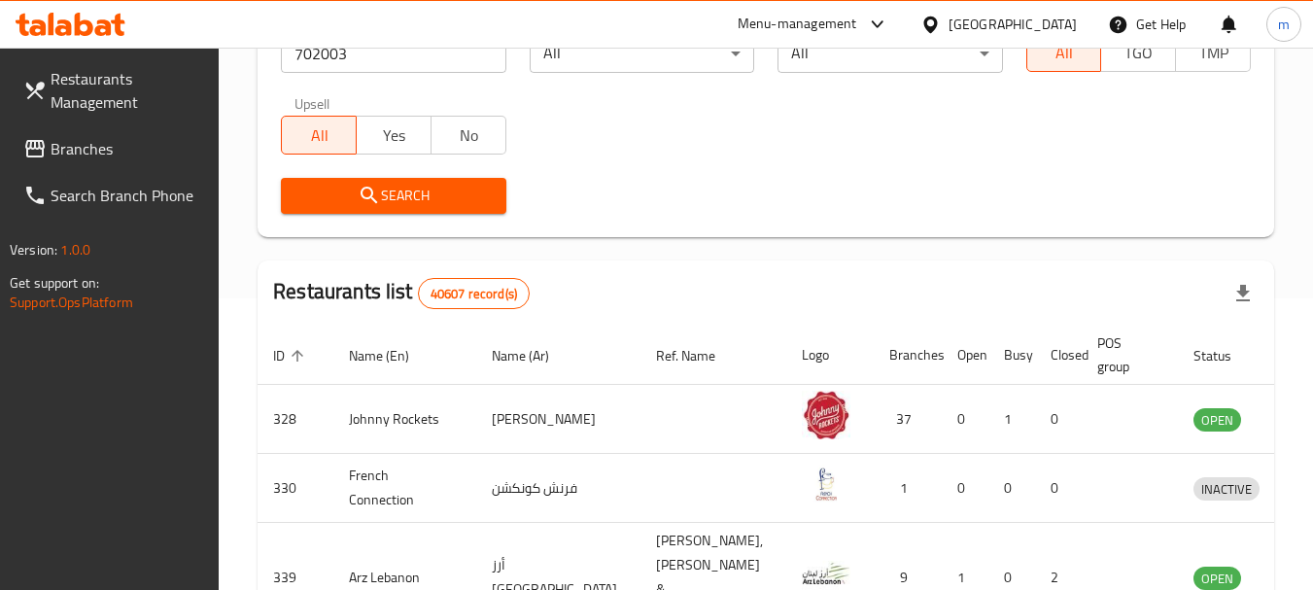
click at [406, 208] on button "Search" at bounding box center [393, 196] width 224 height 36
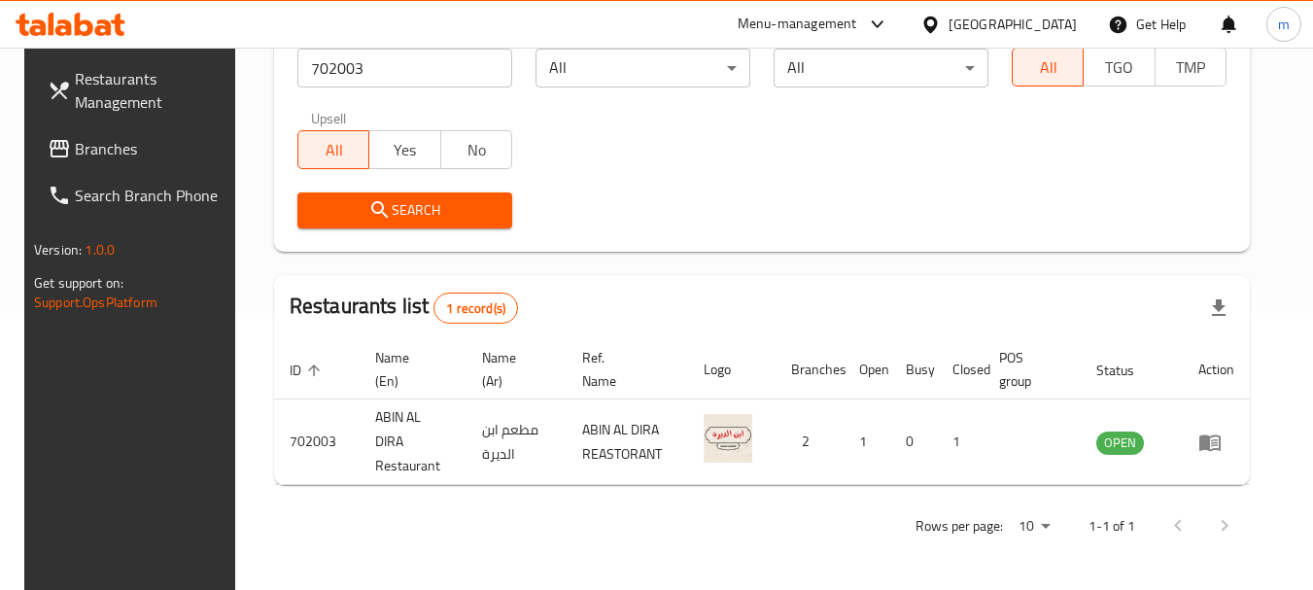
scroll to position [260, 0]
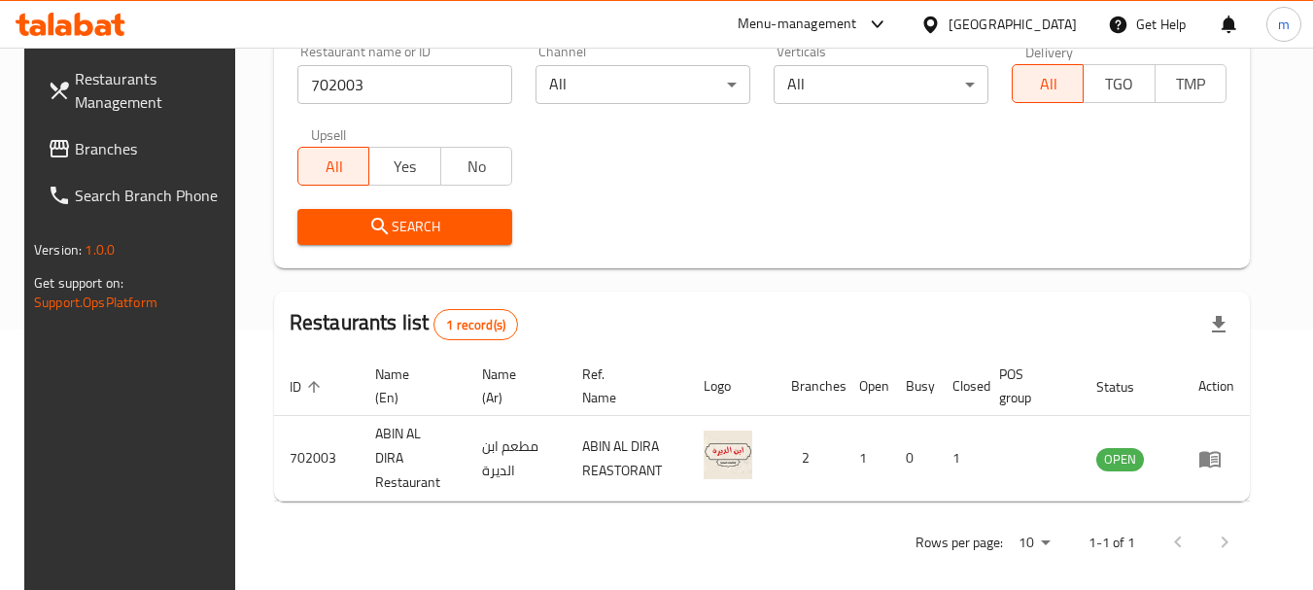
click at [992, 14] on div "[GEOGRAPHIC_DATA]" at bounding box center [1012, 24] width 128 height 21
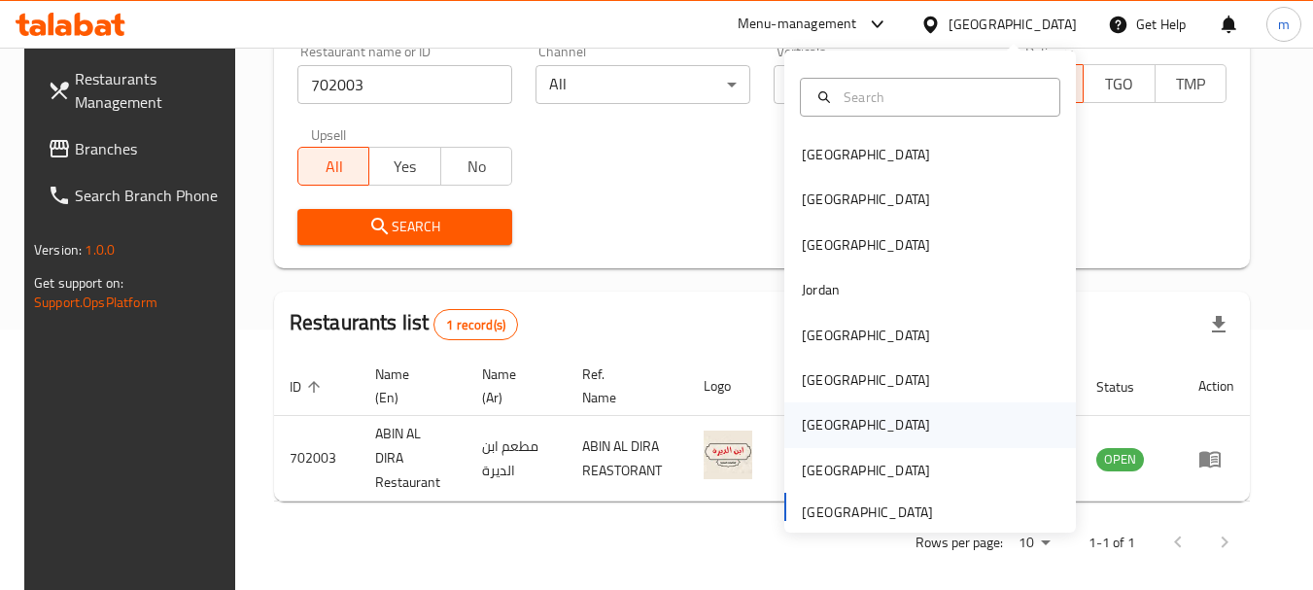
click at [808, 422] on div "[GEOGRAPHIC_DATA]" at bounding box center [866, 424] width 128 height 21
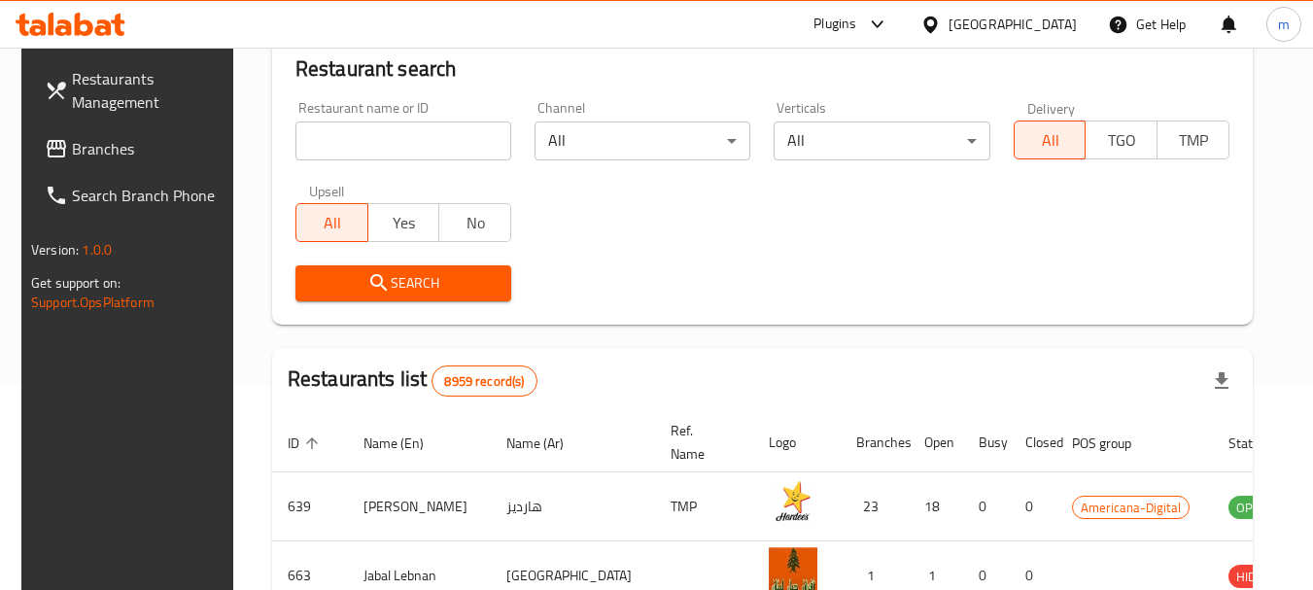
scroll to position [260, 0]
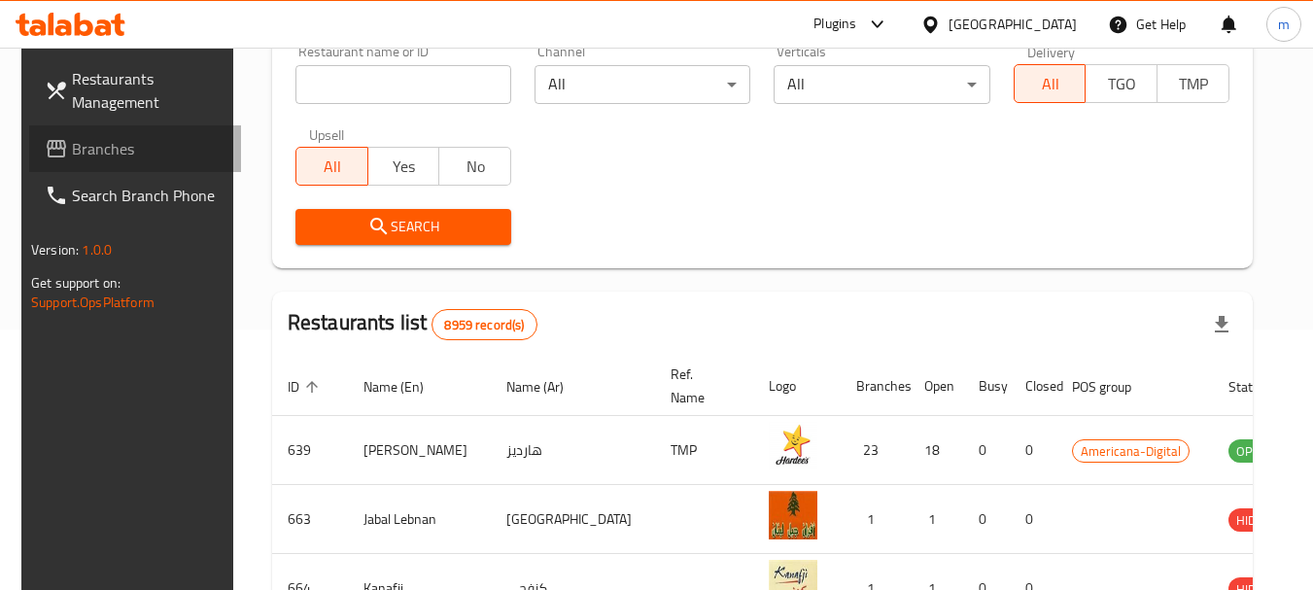
click at [107, 128] on link "Branches" at bounding box center [135, 148] width 212 height 47
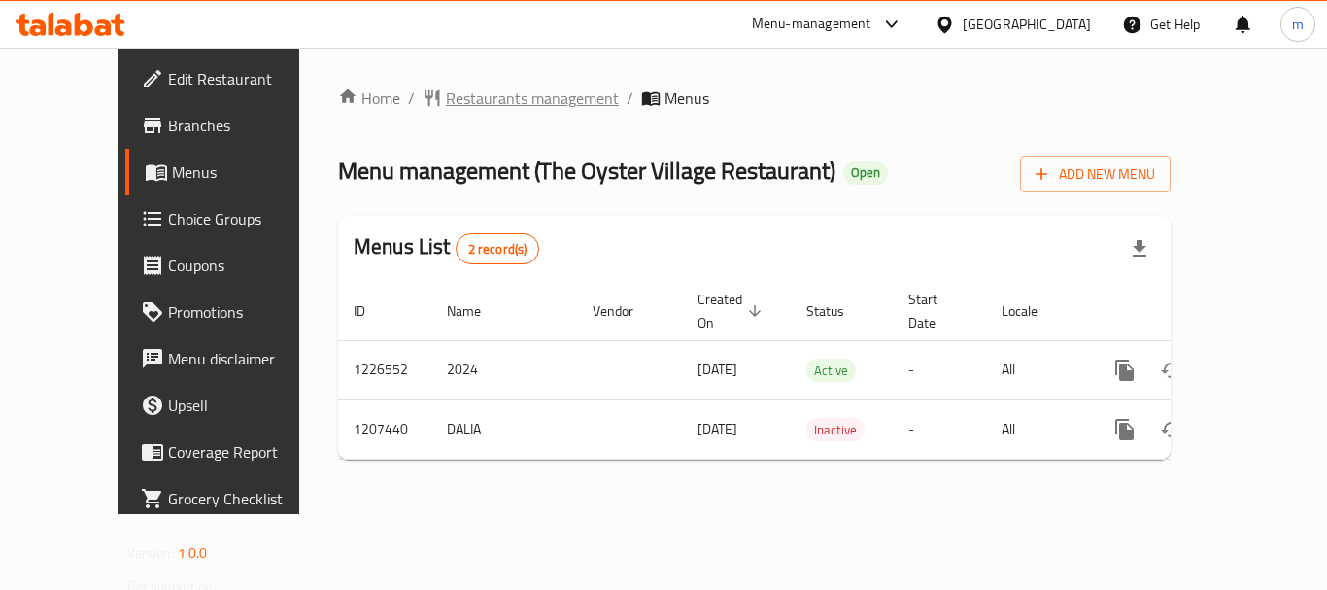
click at [446, 98] on span "Restaurants management" at bounding box center [532, 97] width 173 height 23
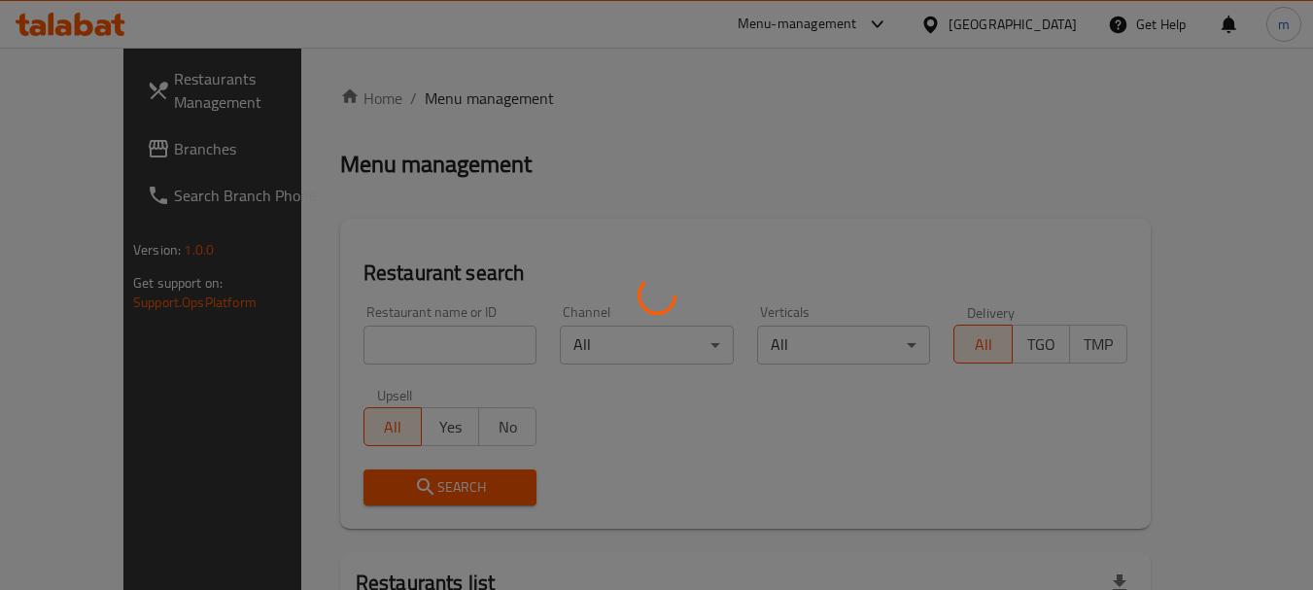
click at [397, 347] on div at bounding box center [656, 295] width 1313 height 590
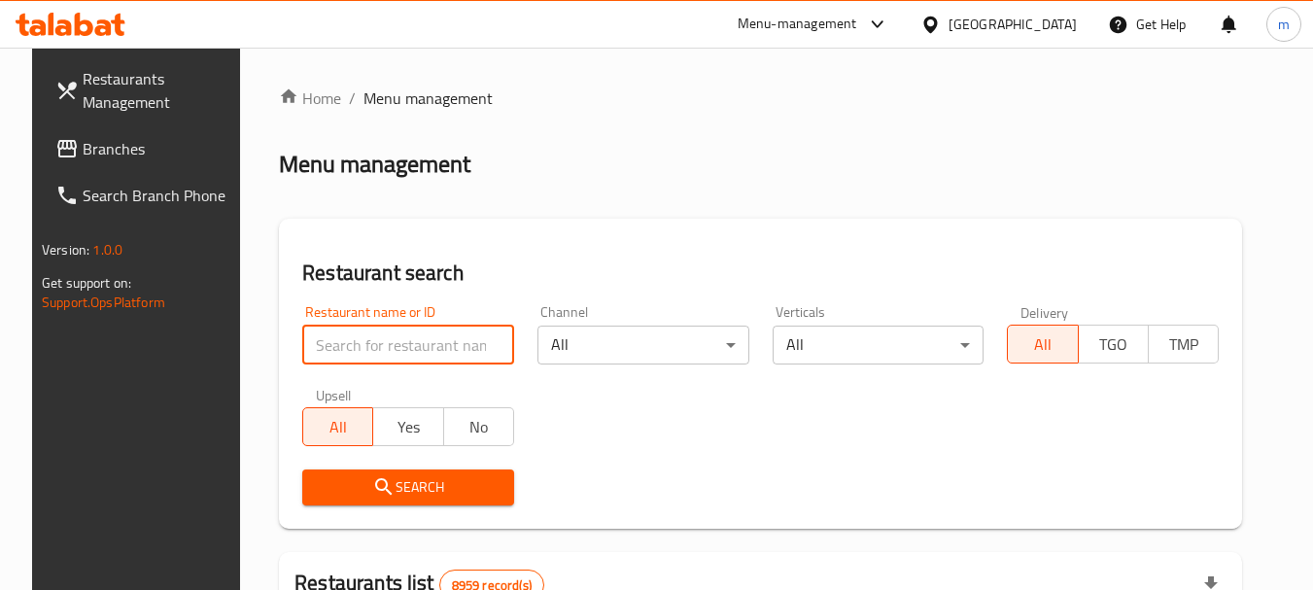
click at [397, 347] on input "search" at bounding box center [408, 344] width 212 height 39
paste input "670708"
type input "670708"
click button "Search" at bounding box center [408, 487] width 212 height 36
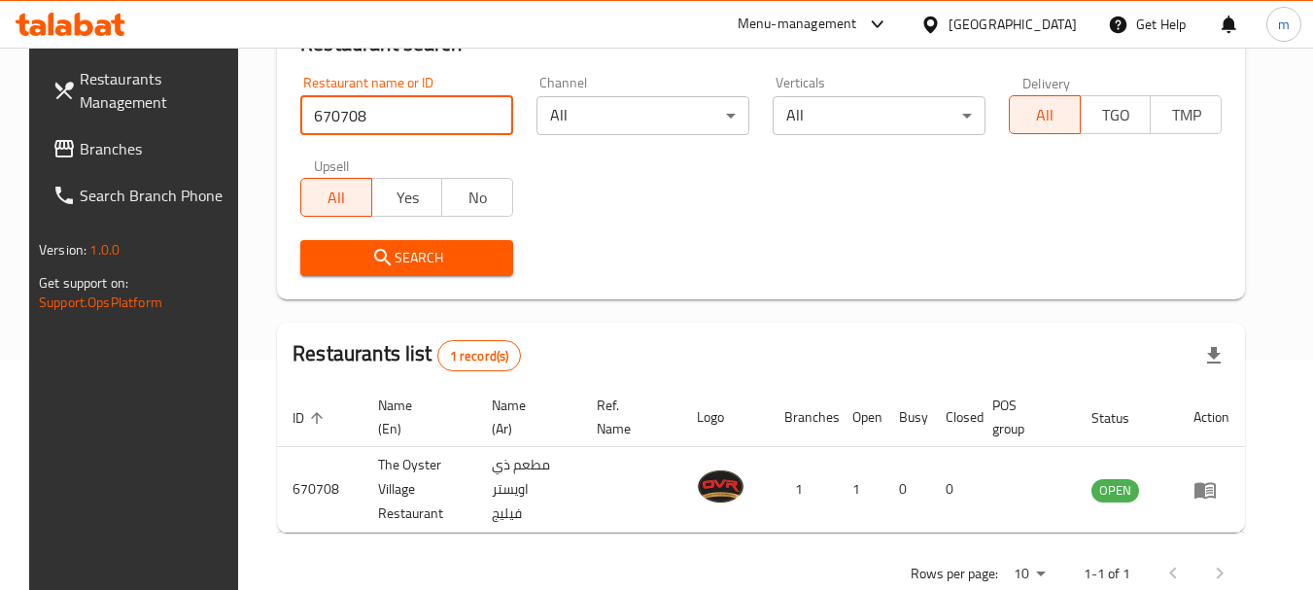
scroll to position [277, 0]
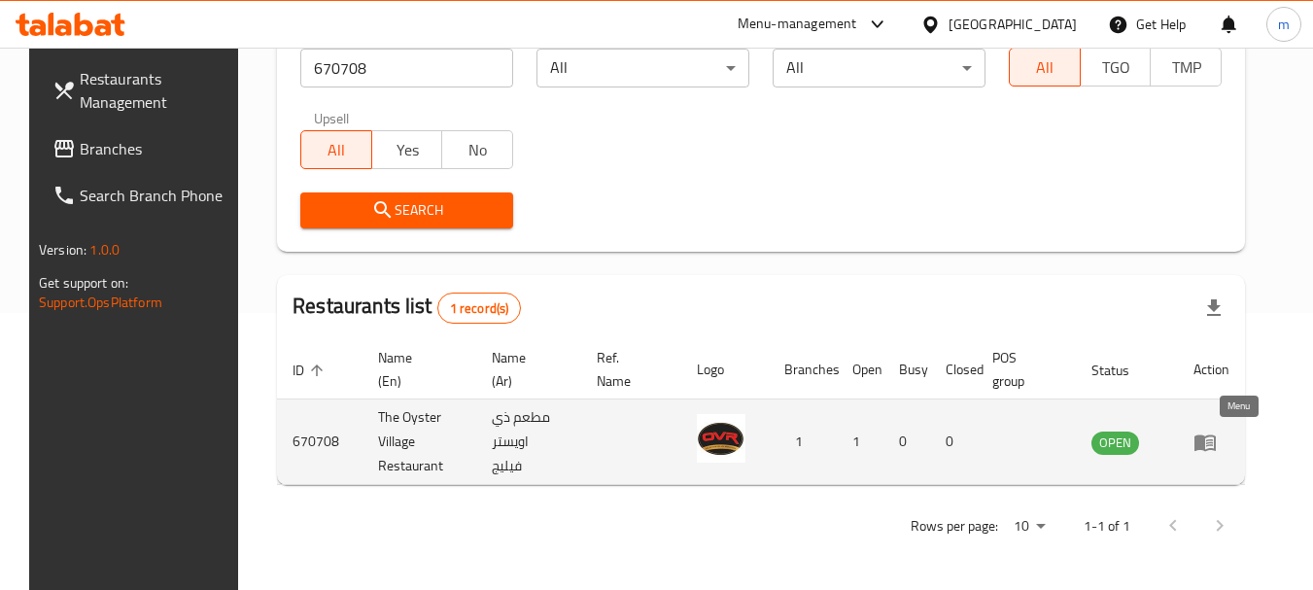
click at [1216, 446] on icon "enhanced table" at bounding box center [1204, 441] width 23 height 23
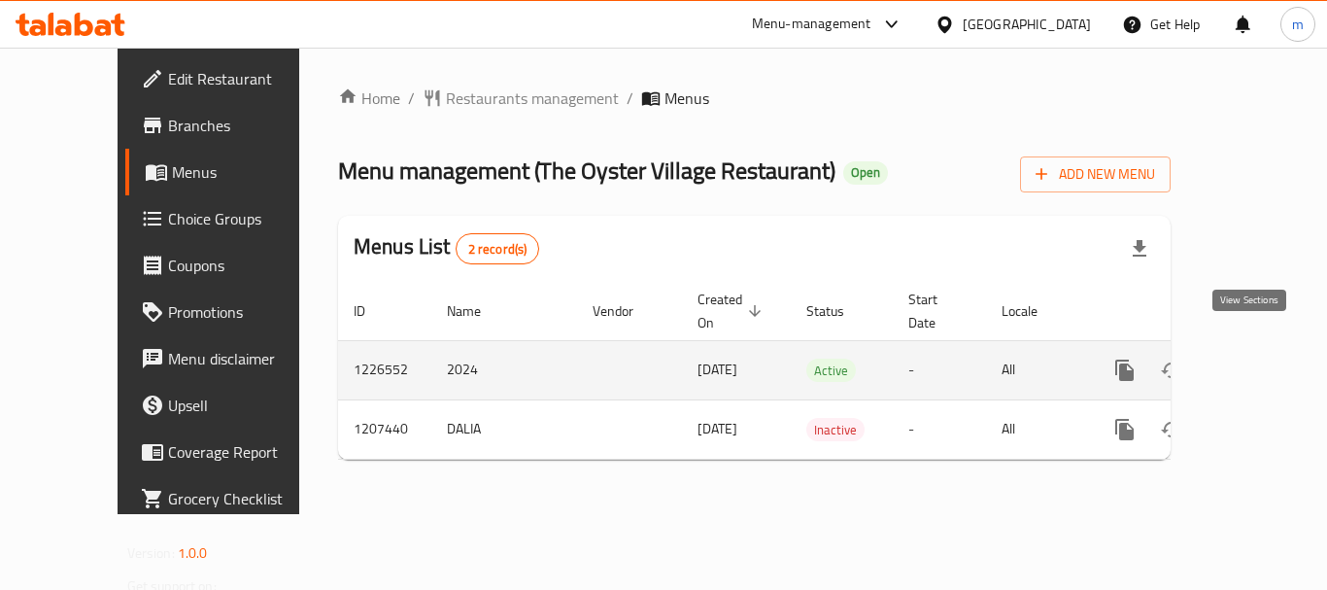
click at [1262, 355] on link "enhanced table" at bounding box center [1265, 370] width 47 height 47
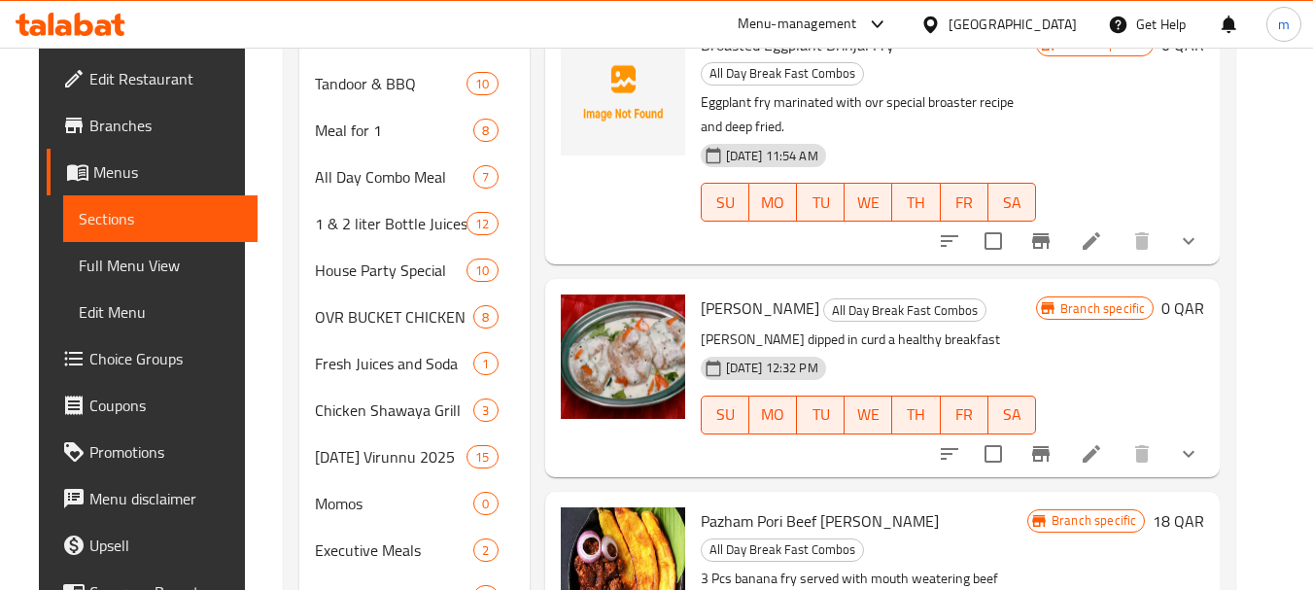
scroll to position [777, 0]
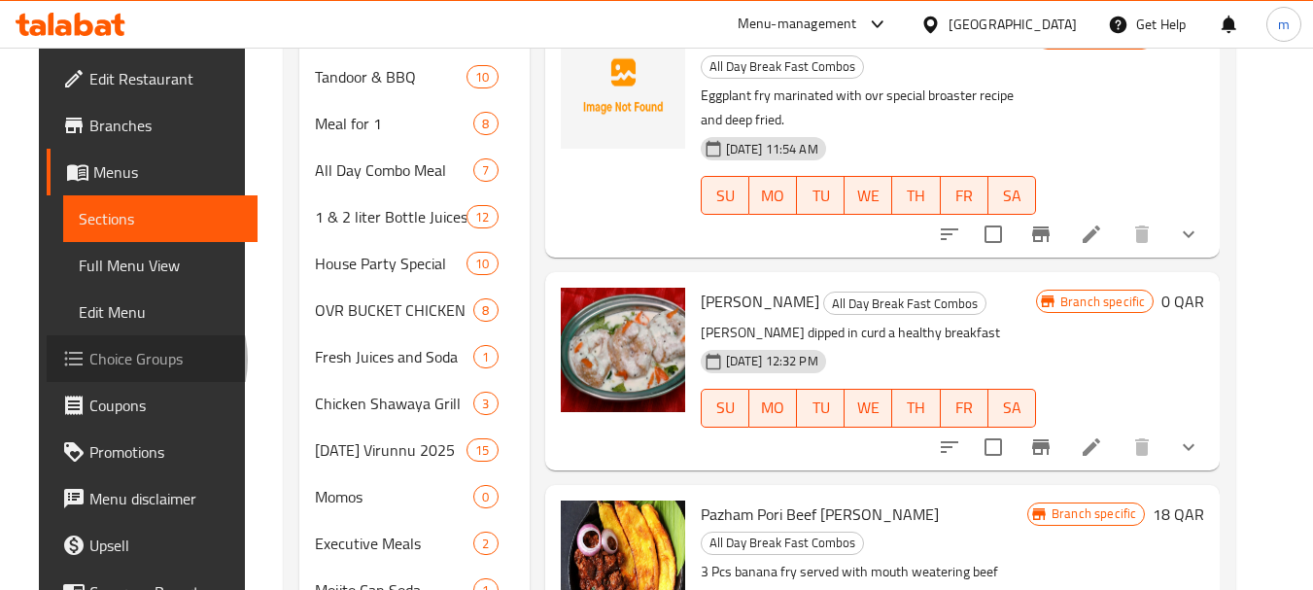
drag, startPoint x: 98, startPoint y: 360, endPoint x: 96, endPoint y: 343, distance: 16.6
click at [96, 343] on link "Choice Groups" at bounding box center [153, 358] width 212 height 47
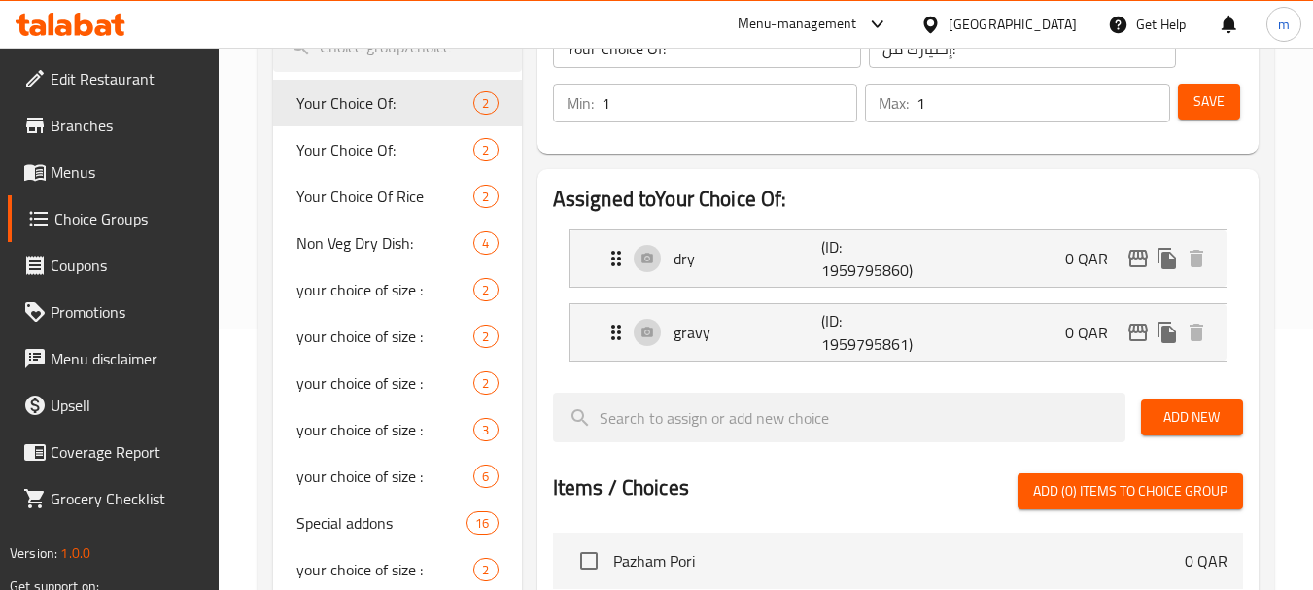
scroll to position [291, 0]
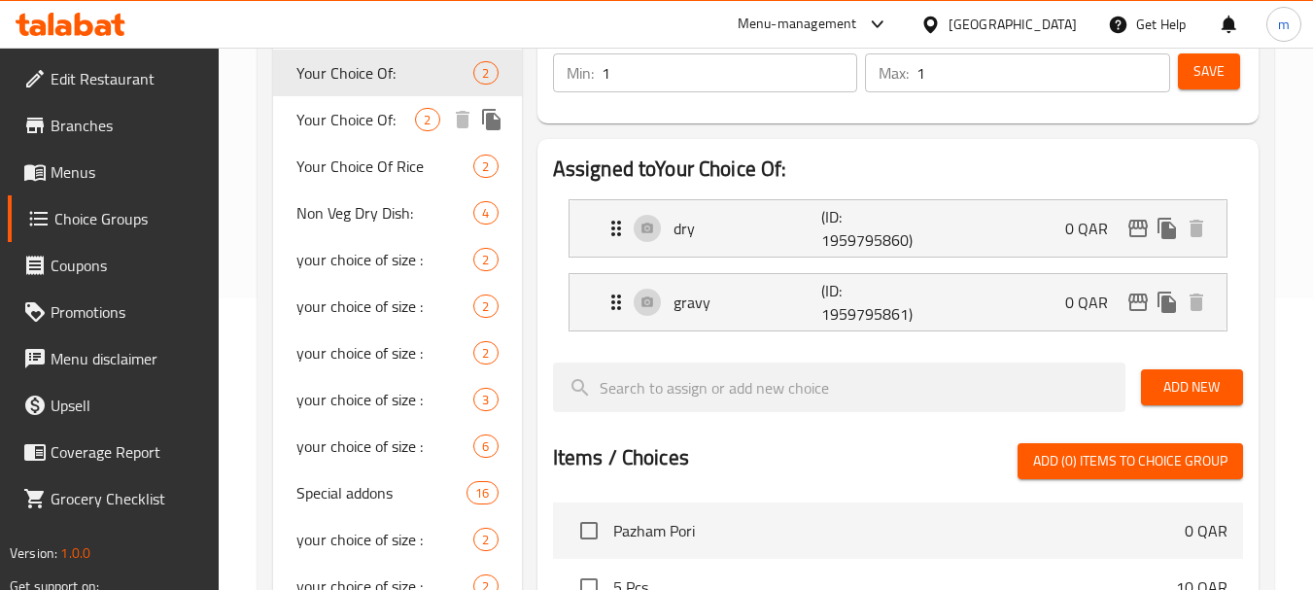
click at [377, 110] on span "Your Choice Of:" at bounding box center [355, 119] width 119 height 23
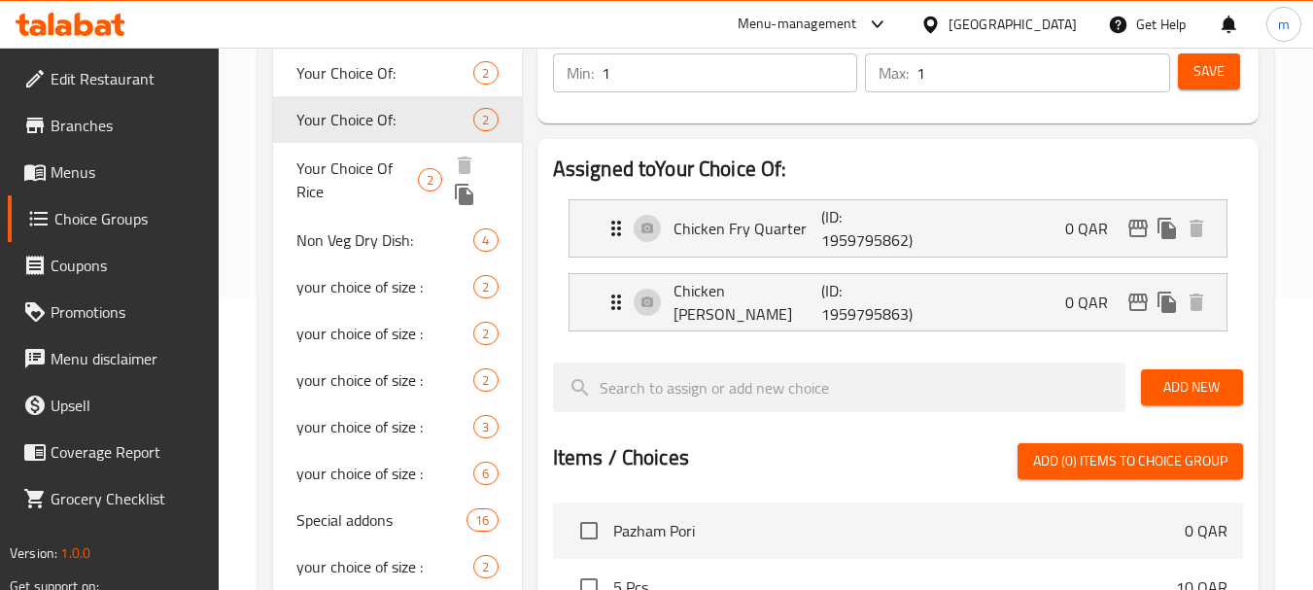
scroll to position [97, 0]
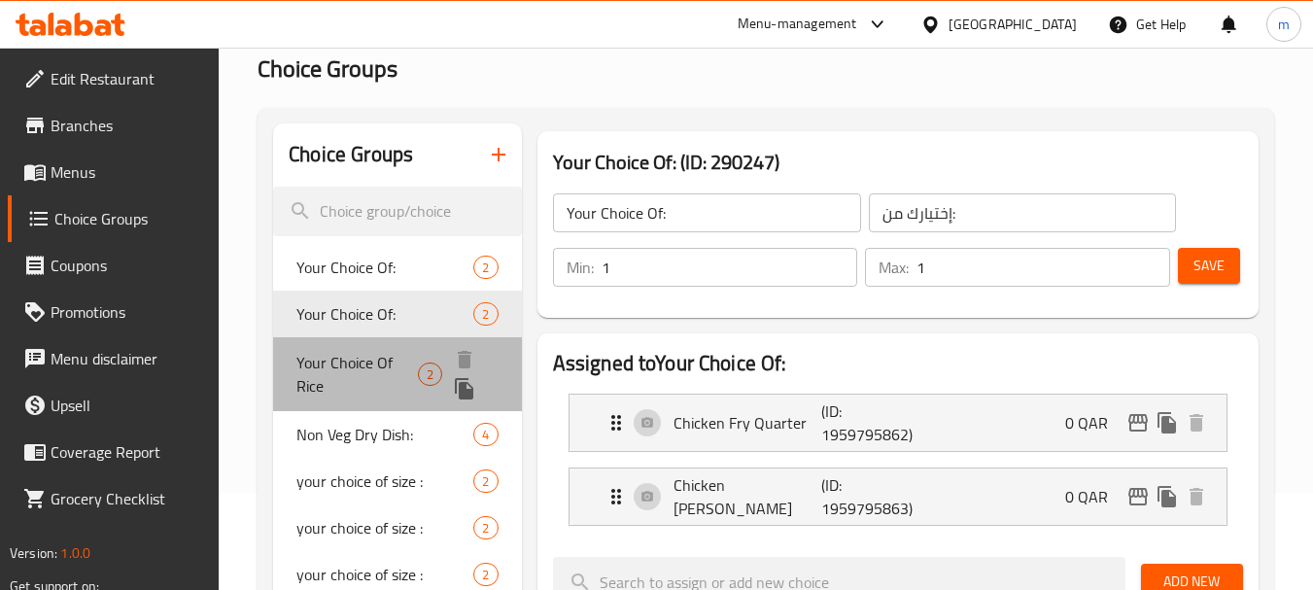
drag, startPoint x: 325, startPoint y: 363, endPoint x: 317, endPoint y: 421, distance: 57.9
click at [324, 363] on span "Your Choice Of Rice" at bounding box center [356, 374] width 121 height 47
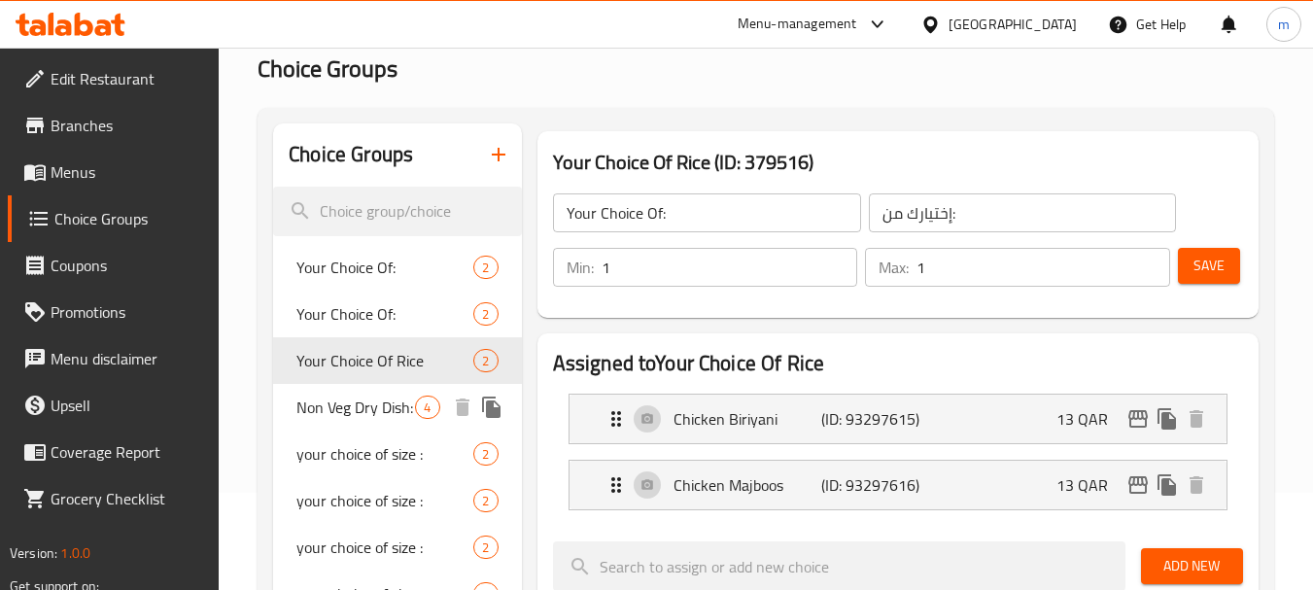
type input "Your Choice Of Rice"
type input "اختيارك من أنواع الأرز"
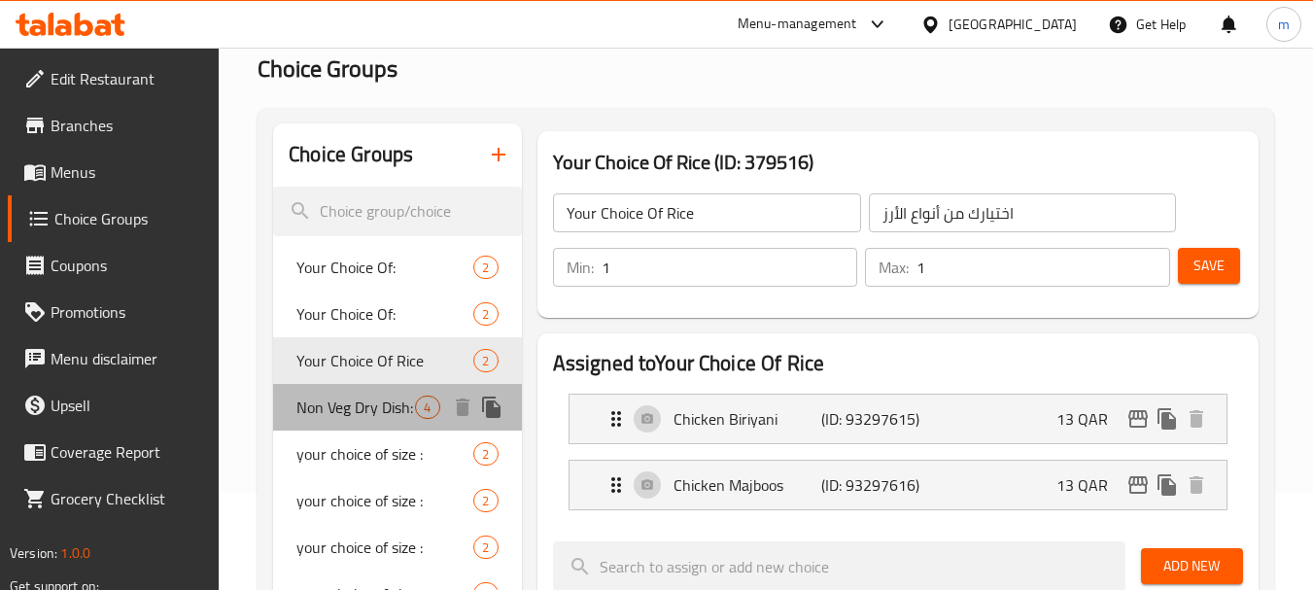
click at [315, 427] on div "Non Veg Dry Dish: 4" at bounding box center [397, 407] width 248 height 47
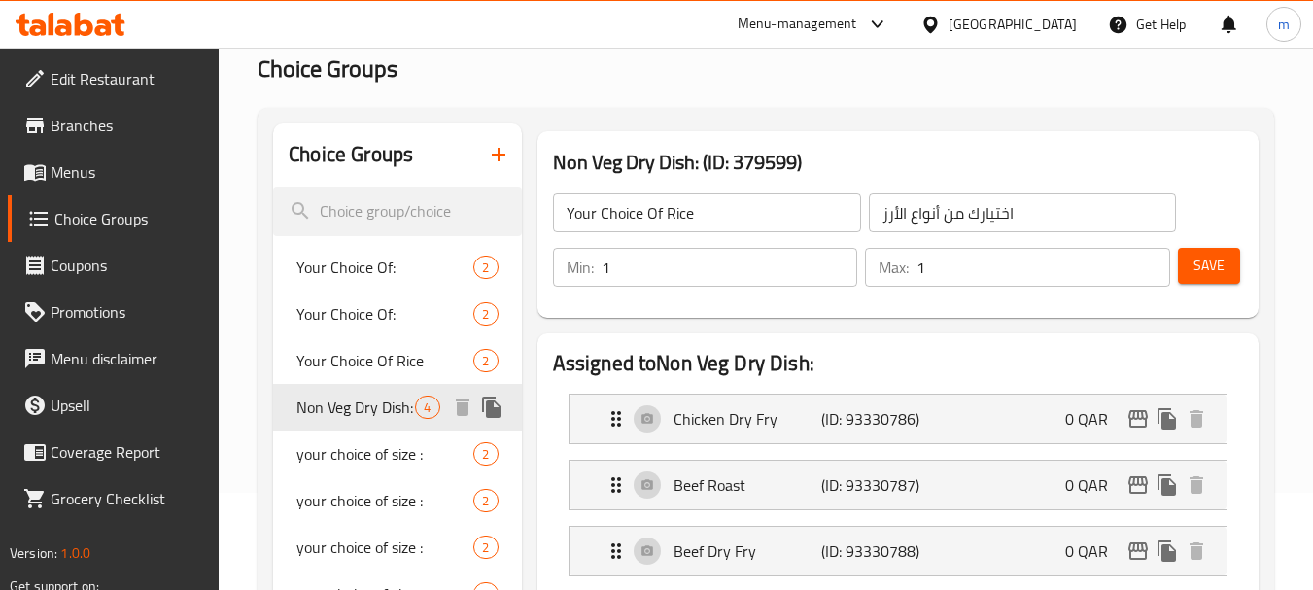
type input "Non Veg Dry Dish:"
type input ":طبق جاف للأطعمة غير النباتية"
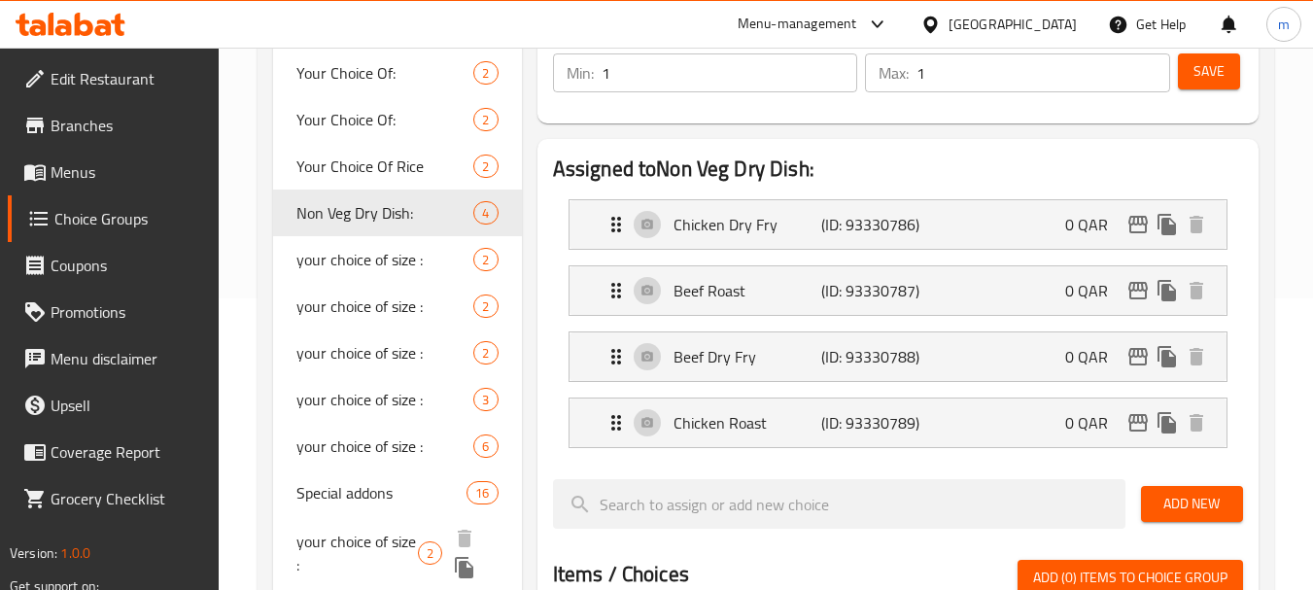
scroll to position [389, 0]
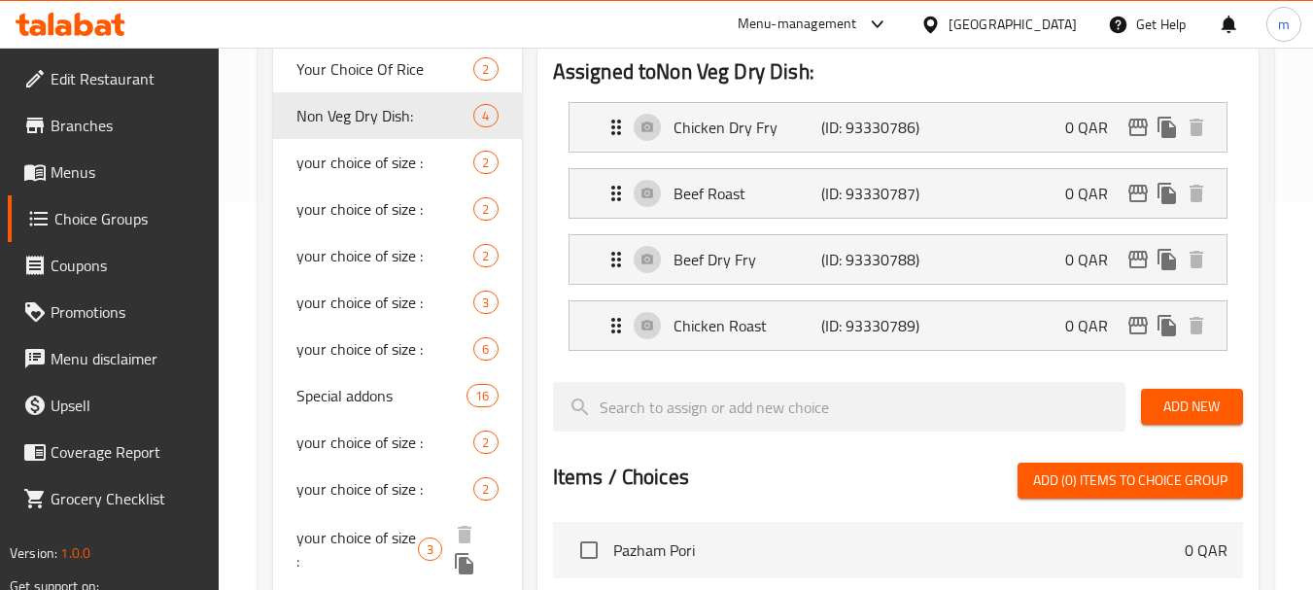
click at [327, 526] on span "your choice of size :" at bounding box center [356, 549] width 121 height 47
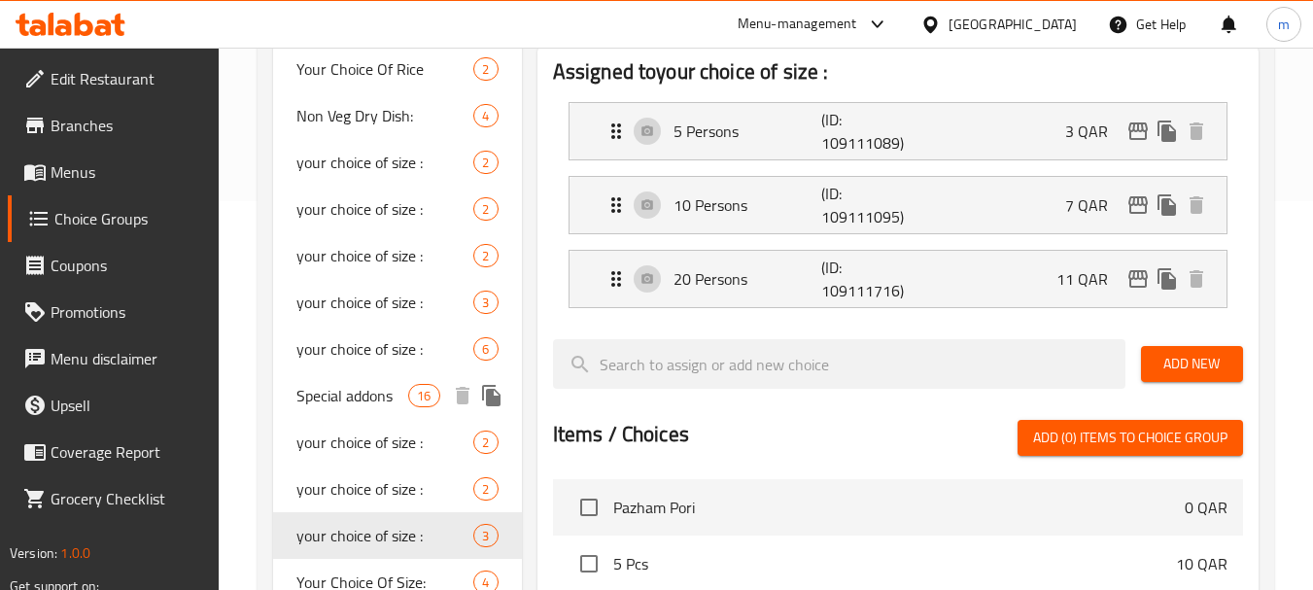
type input "your choice of size :"
type input "إختيارك من الحجم:"
type input "3"
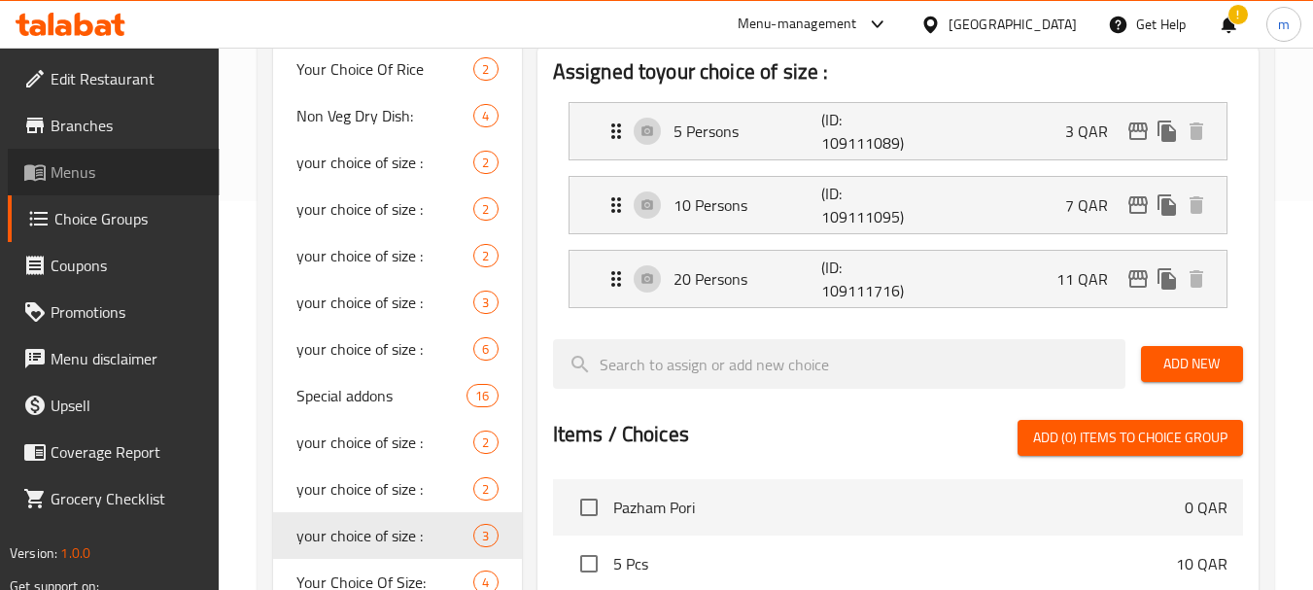
click at [146, 174] on span "Menus" at bounding box center [128, 171] width 154 height 23
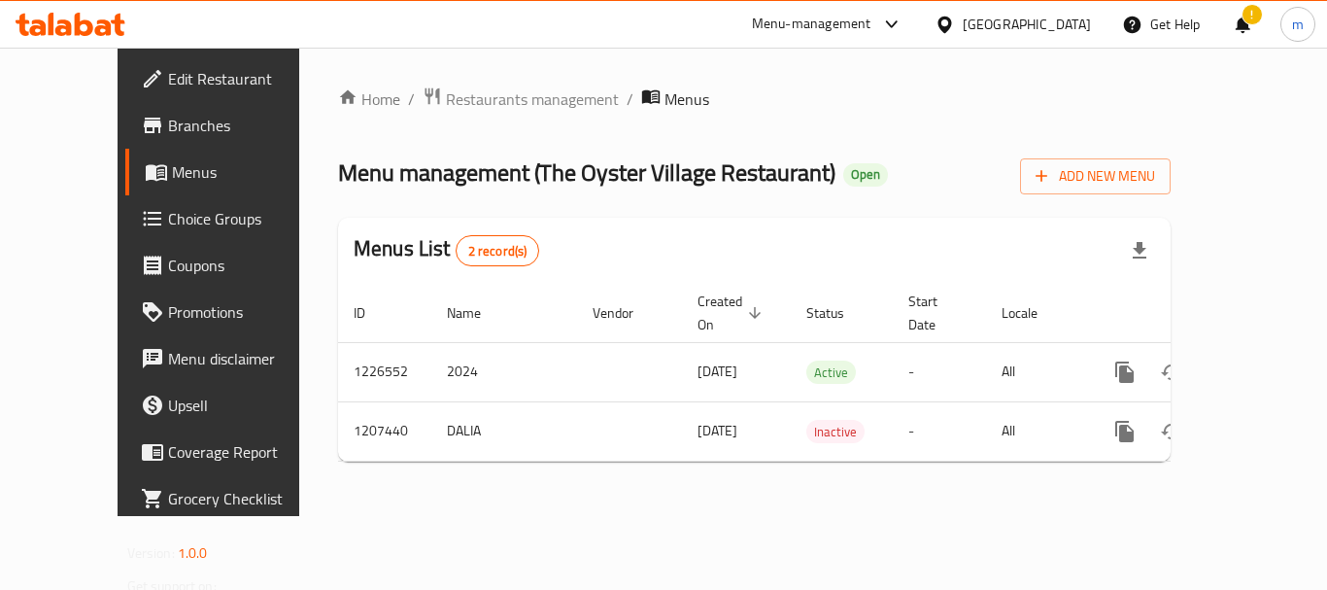
click at [168, 207] on span "Choice Groups" at bounding box center [245, 218] width 155 height 23
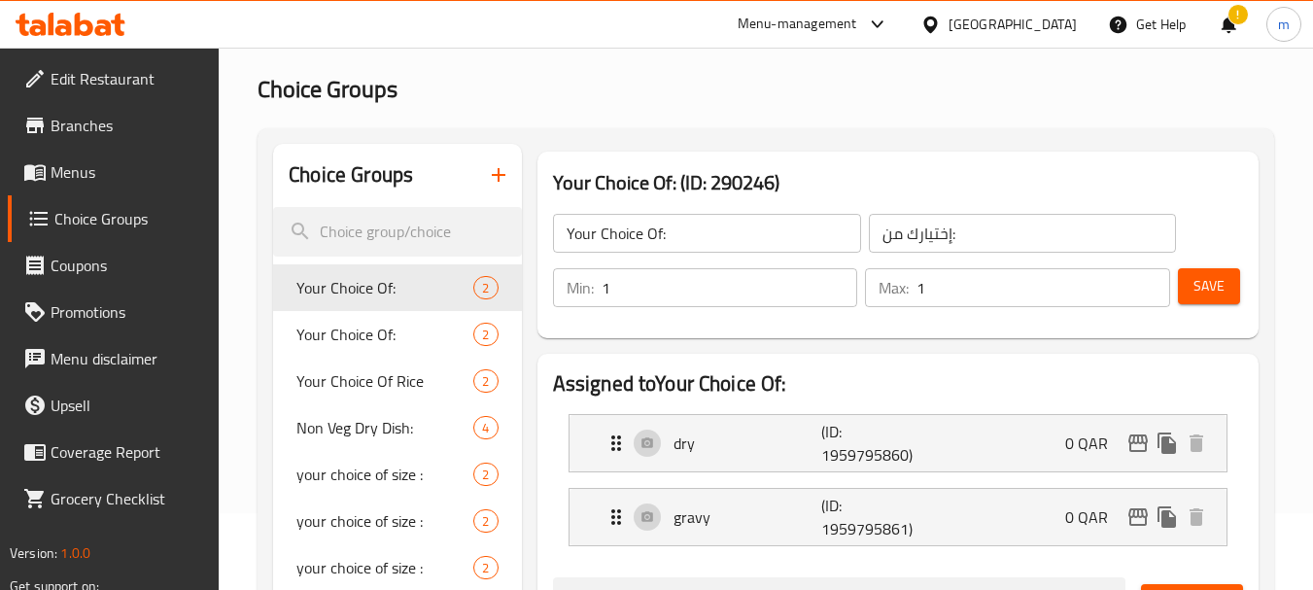
scroll to position [194, 0]
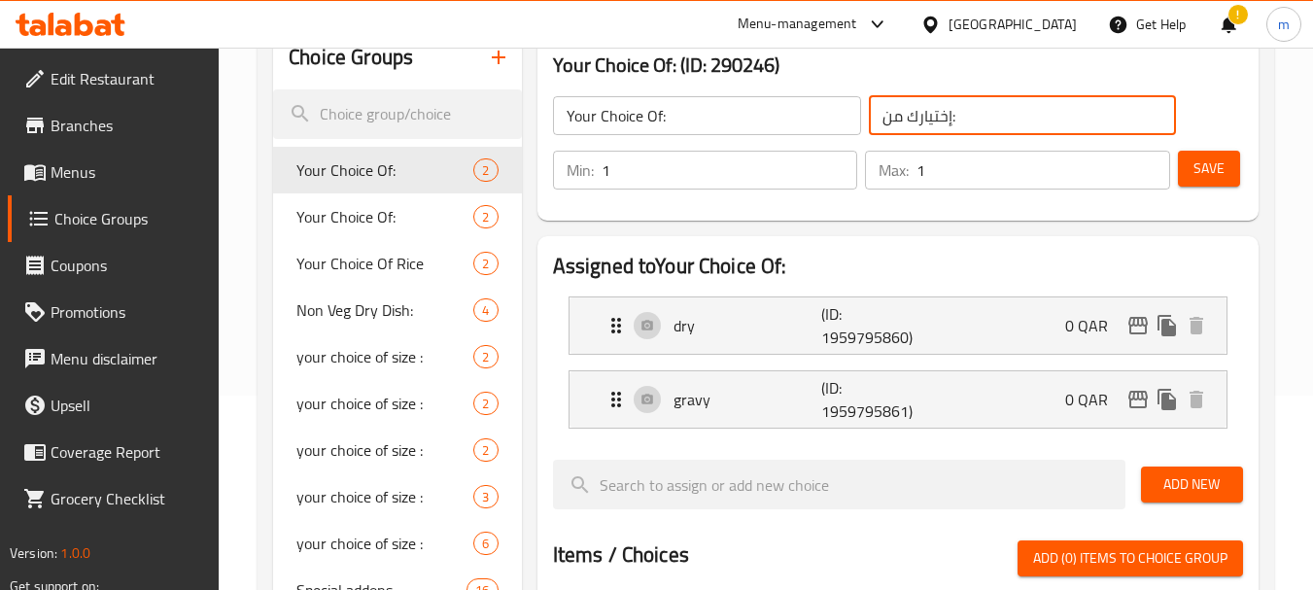
drag, startPoint x: 976, startPoint y: 120, endPoint x: 839, endPoint y: 132, distance: 137.6
click at [839, 132] on div "Your Choice Of: ​ إختيارك من: ​" at bounding box center [864, 116] width 647 height 62
click at [1239, 120] on div "Your Choice Of: ​ إختيارك من: ​ Min: 1 ​ Max: 1 ​ Save" at bounding box center [897, 143] width 705 height 140
click at [993, 119] on input "إختيارك من:" at bounding box center [1023, 115] width 308 height 39
paste input "افات خاصة"
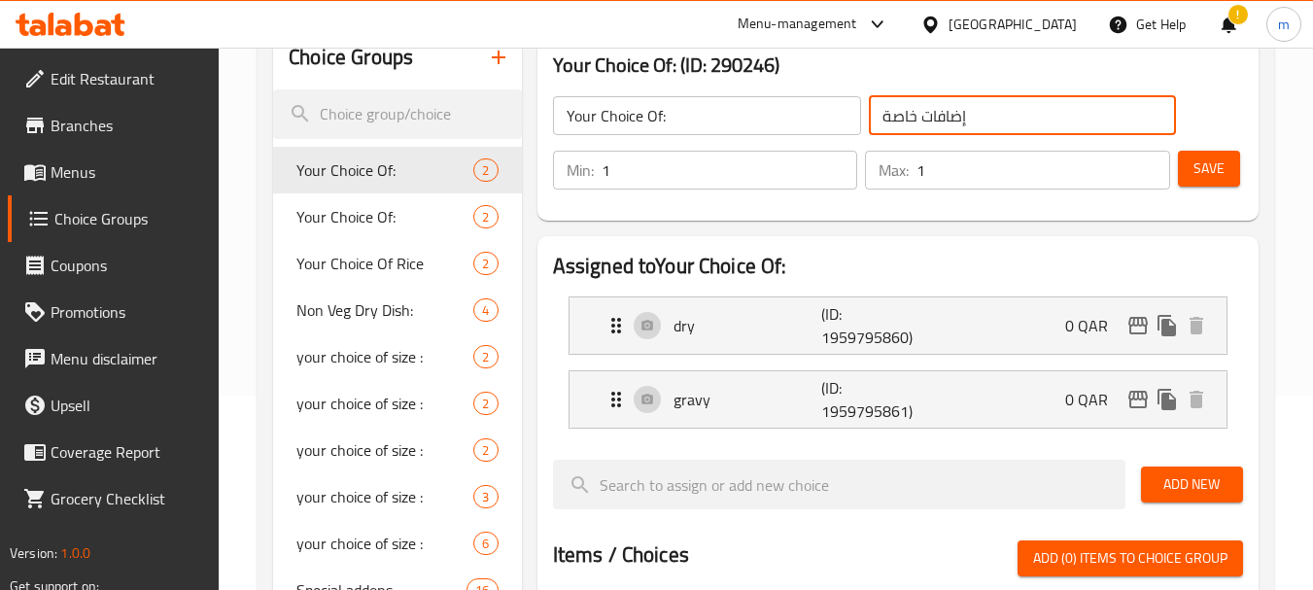
click at [993, 119] on input "إضافات خاصة" at bounding box center [1023, 115] width 308 height 39
type input "إختيارك من:"
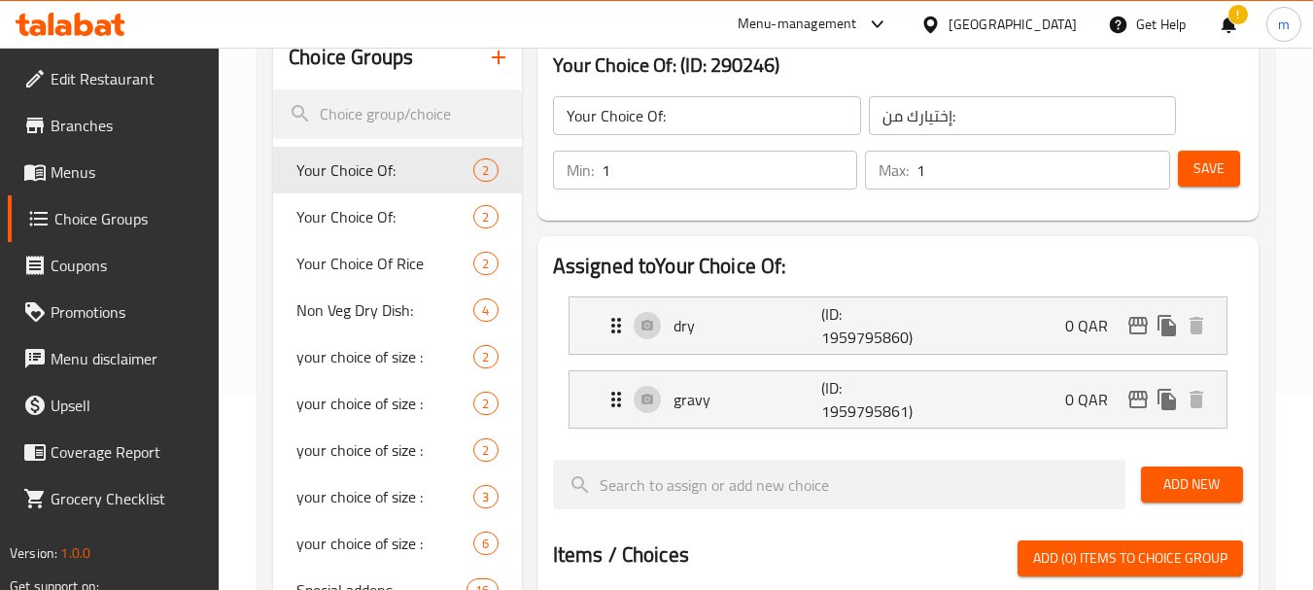
click at [1258, 130] on div "Your Choice Of: (ID: 290246) Your Choice Of: ​ إختيارك من: ​ Min: 1 ​ Max: 1 ​ …" at bounding box center [898, 127] width 737 height 202
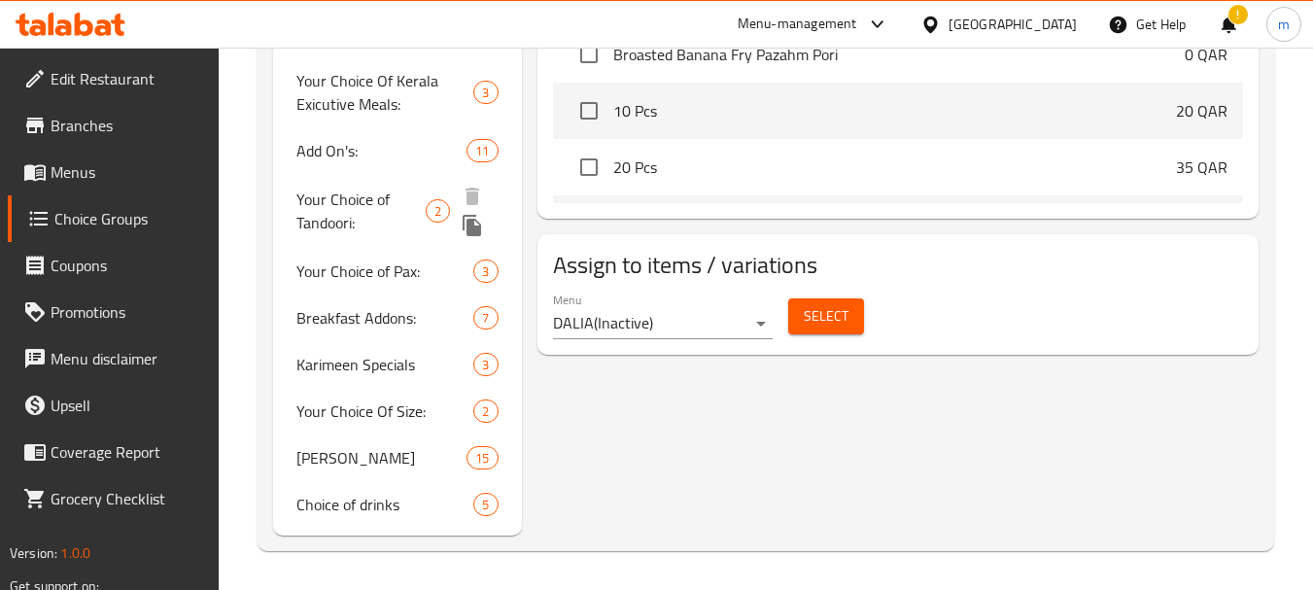
scroll to position [913, 0]
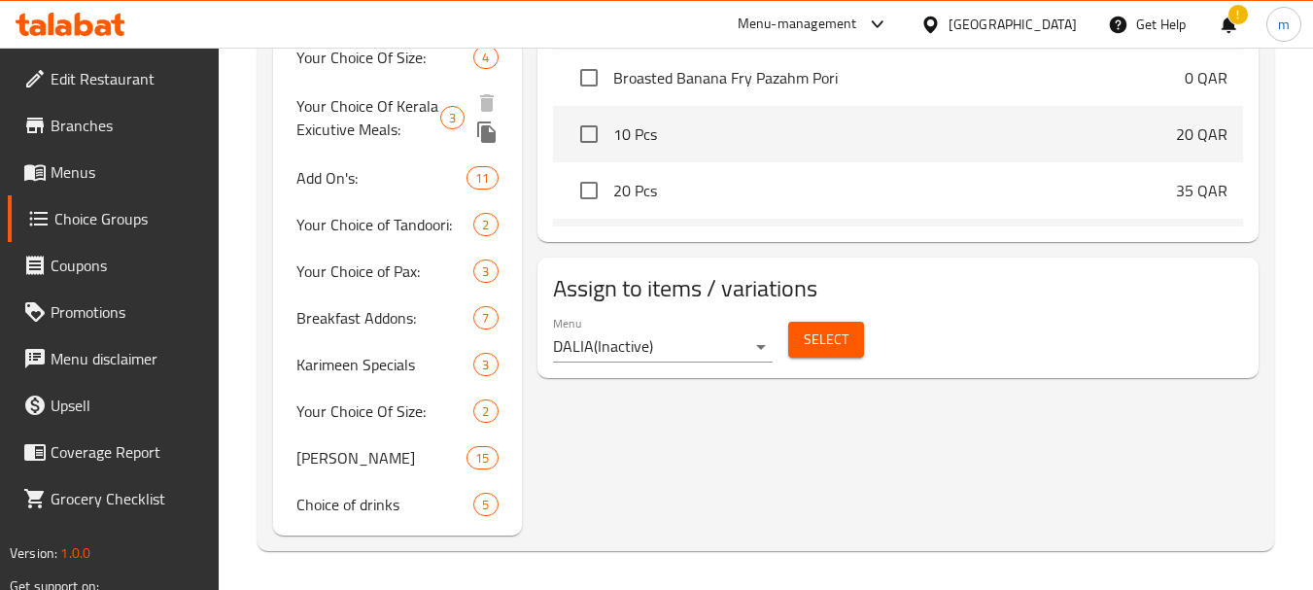
click at [344, 128] on span "Your Choice Of Kerala Exicutive Meals:" at bounding box center [368, 117] width 144 height 47
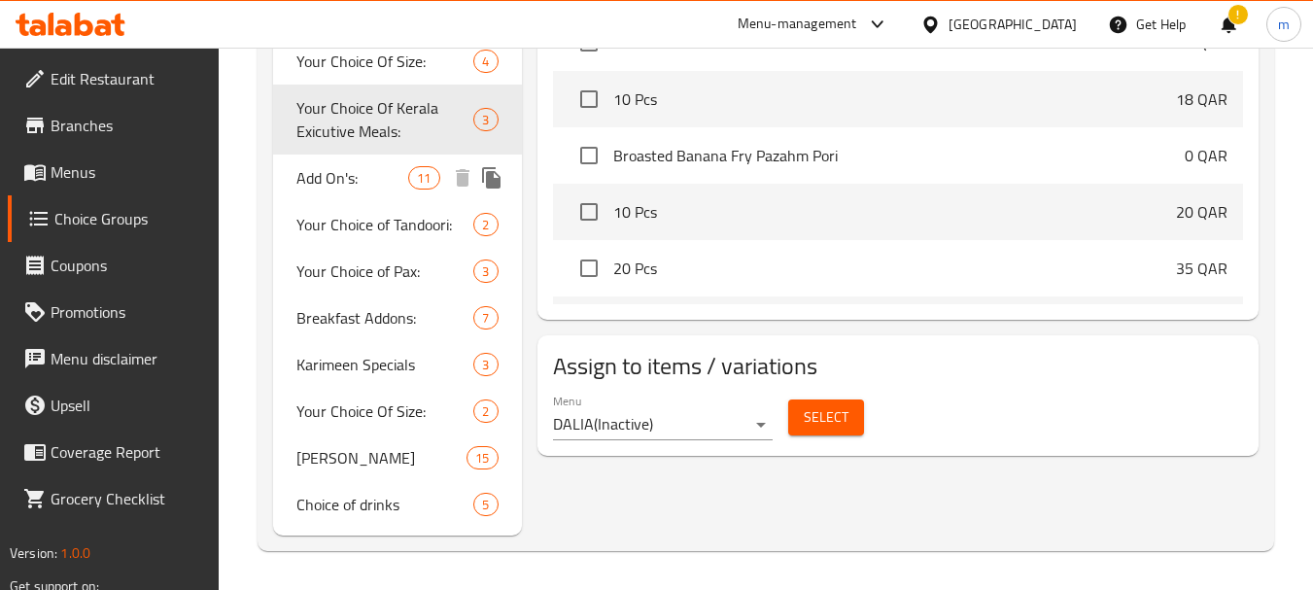
type input "Your Choice Of Kerala Exicutive Meals:"
type input "اختيارك من وجبات كيرالا التنفيذية:"
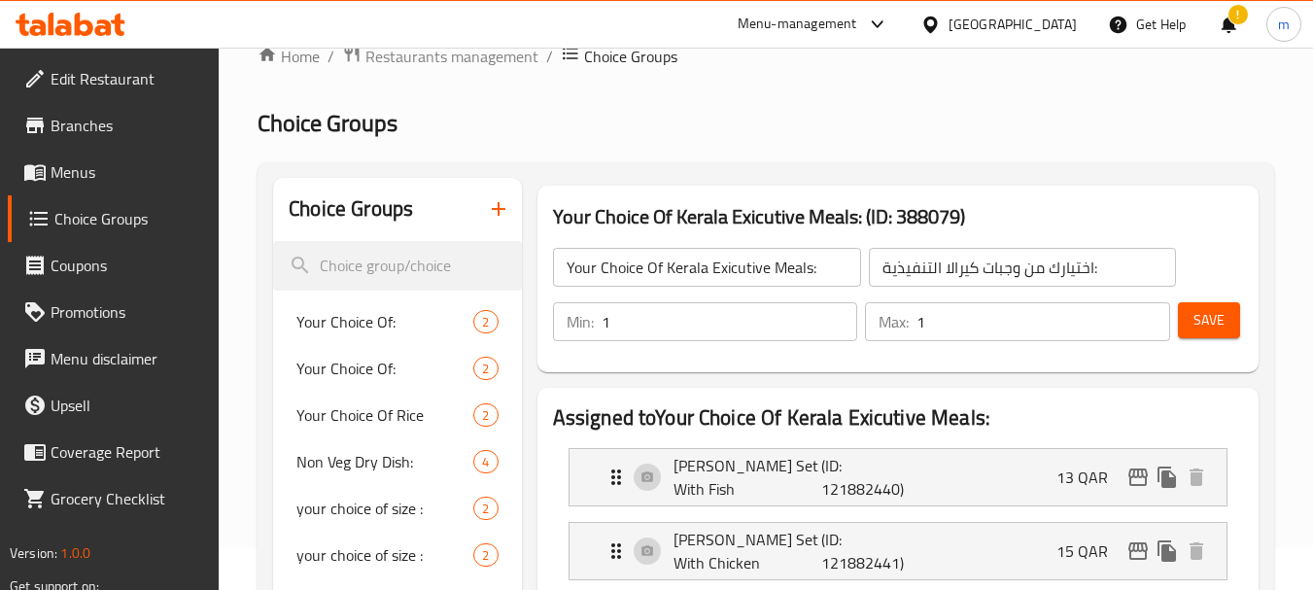
scroll to position [39, 0]
